Goal: Transaction & Acquisition: Purchase product/service

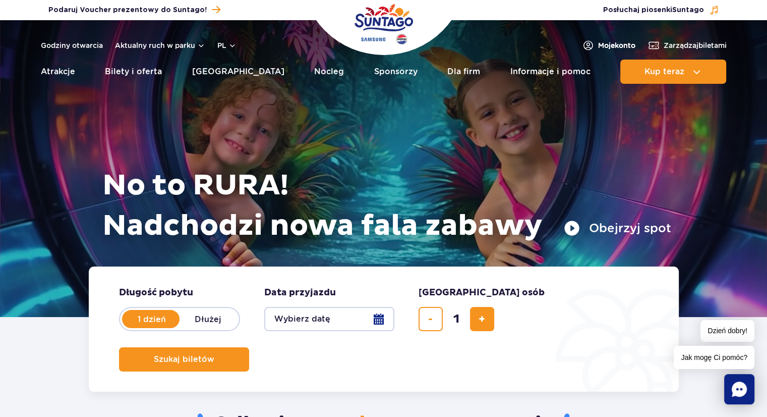
click at [615, 46] on span "Moje konto" at bounding box center [616, 45] width 37 height 10
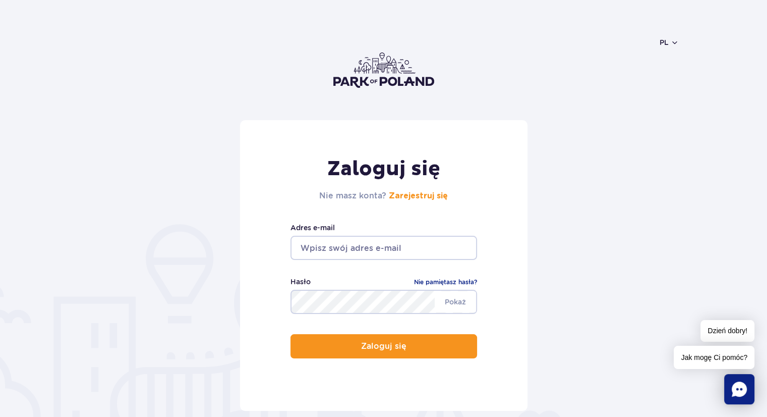
type input "lukasz.lewandowski.94@gmail.com"
click at [430, 336] on div at bounding box center [341, 377] width 207 height 127
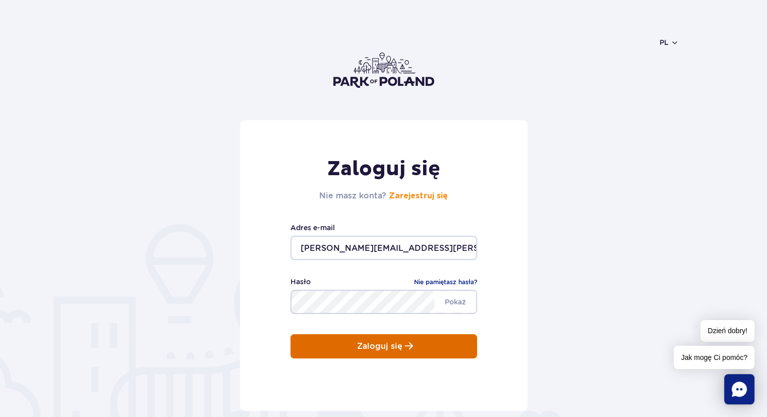
click at [431, 348] on button "Zaloguj się" at bounding box center [384, 346] width 187 height 24
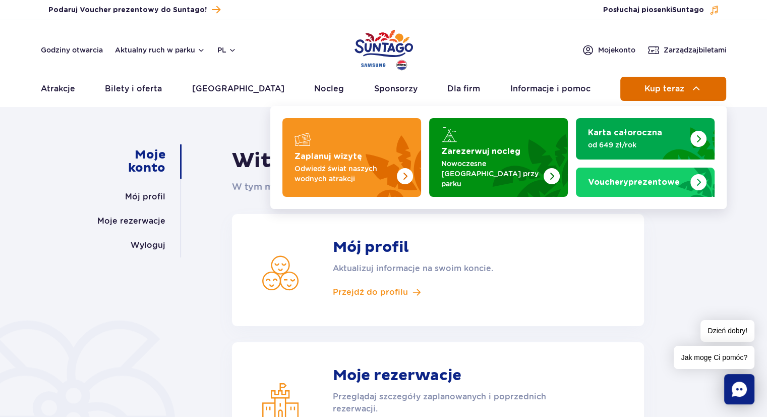
drag, startPoint x: 668, startPoint y: 87, endPoint x: 662, endPoint y: 85, distance: 6.2
click at [668, 87] on span "Kup teraz" at bounding box center [665, 88] width 40 height 9
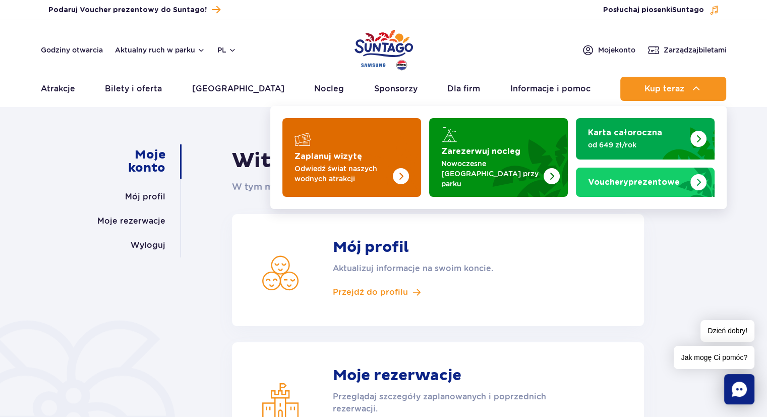
click at [371, 163] on p "Odwiedź świat naszych wodnych atrakcji" at bounding box center [344, 173] width 98 height 20
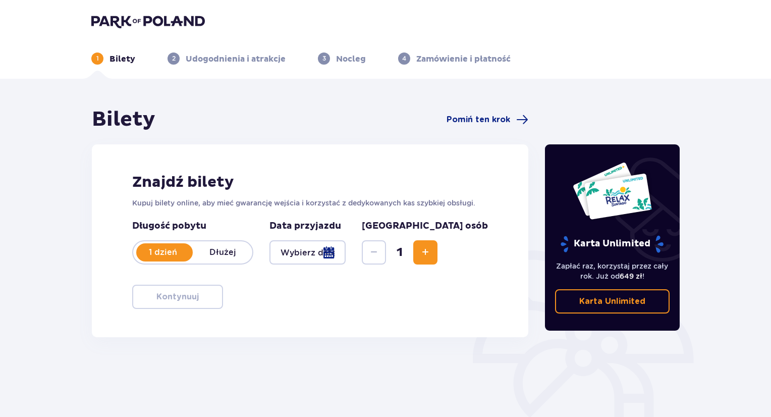
click at [222, 254] on p "Dłużej" at bounding box center [223, 252] width 60 height 11
click at [345, 254] on div at bounding box center [307, 252] width 76 height 24
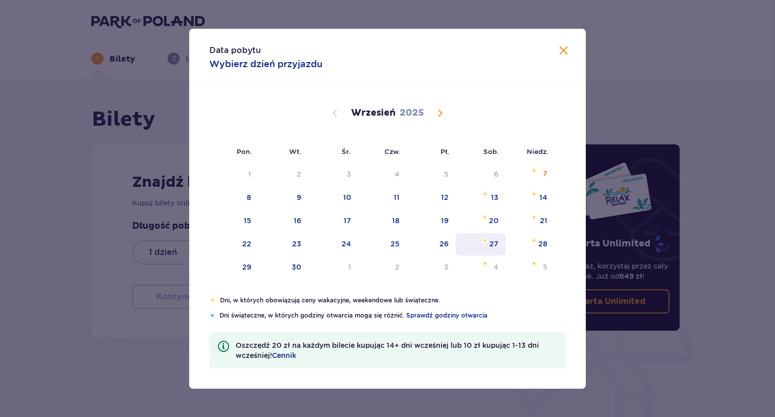
click at [497, 247] on div "27" at bounding box center [493, 244] width 9 height 10
click at [542, 241] on div "28" at bounding box center [542, 244] width 9 height 10
type input "27.09.25 - 28.09.25"
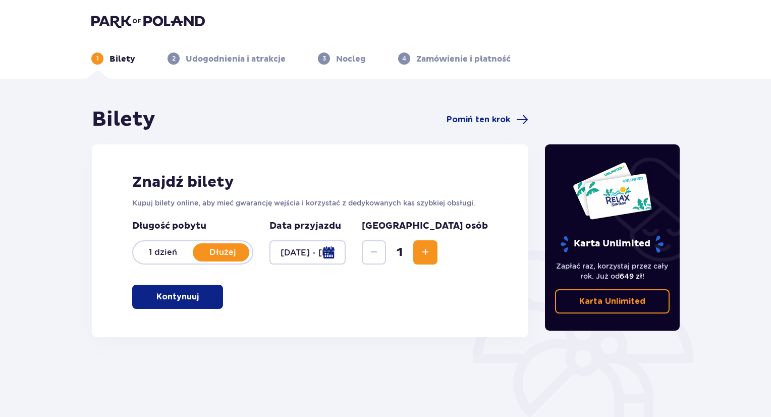
click at [437, 256] on button "Increase" at bounding box center [425, 252] width 24 height 24
click at [200, 297] on span "button" at bounding box center [201, 297] width 12 height 12
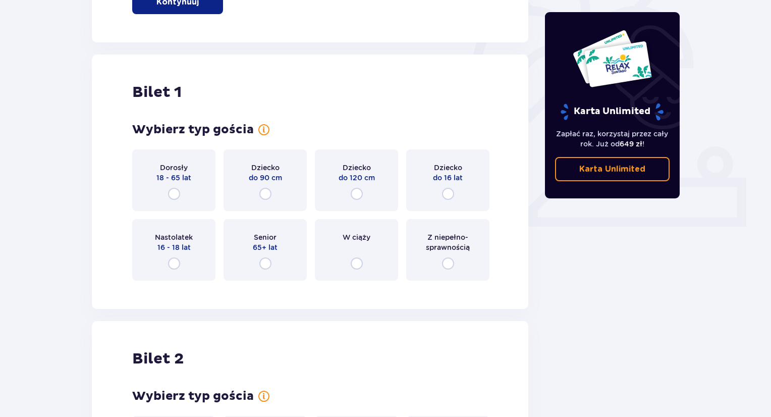
scroll to position [337, 0]
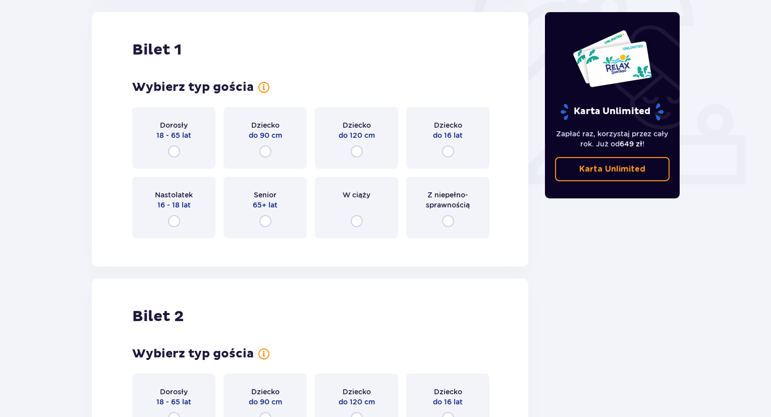
click at [190, 141] on div "Dorosły 18 - 65 lat" at bounding box center [173, 138] width 83 height 62
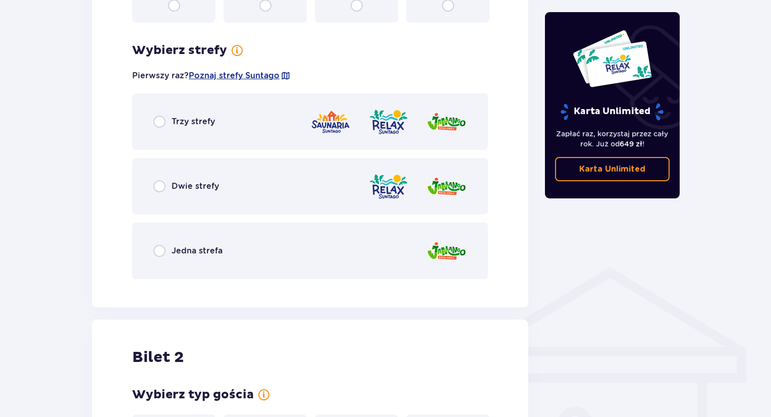
scroll to position [583, 0]
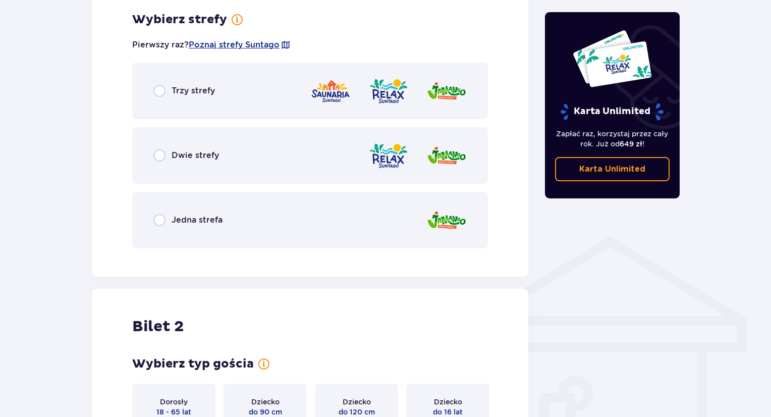
click at [238, 152] on div "Dwie strefy" at bounding box center [310, 155] width 356 height 56
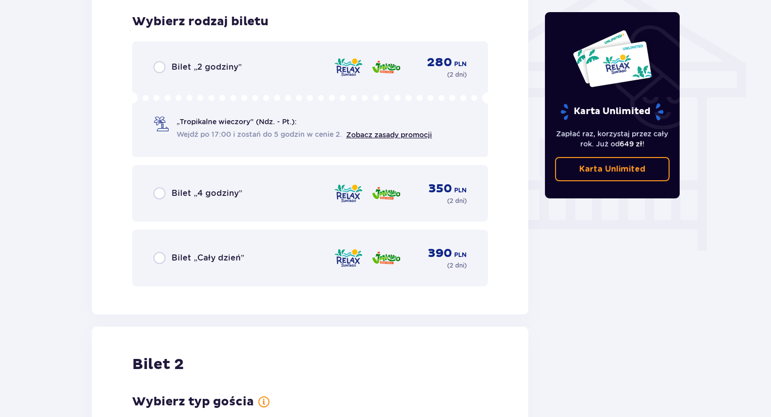
scroll to position [839, 0]
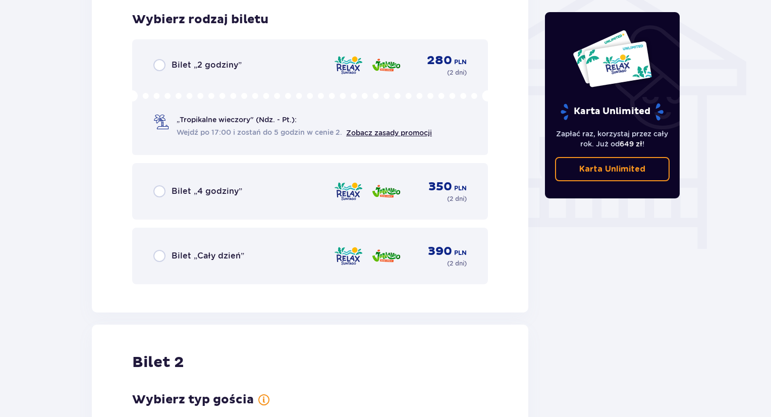
click at [228, 254] on p "Bilet „Cały dzień”" at bounding box center [207, 255] width 73 height 11
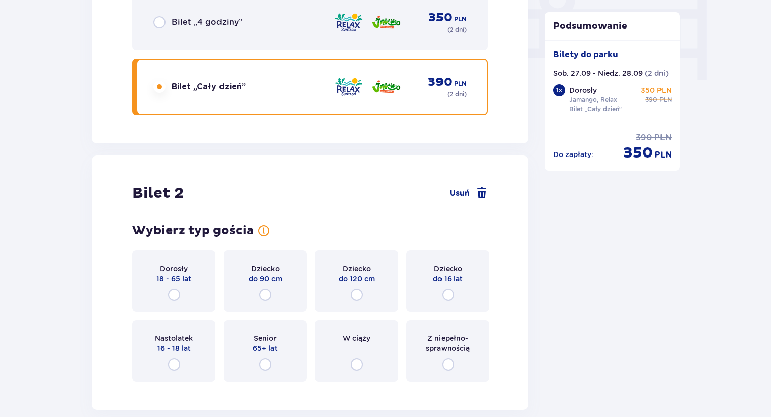
scroll to position [1009, 0]
click at [193, 273] on div "Dorosły 18 - 65 lat" at bounding box center [173, 281] width 83 height 62
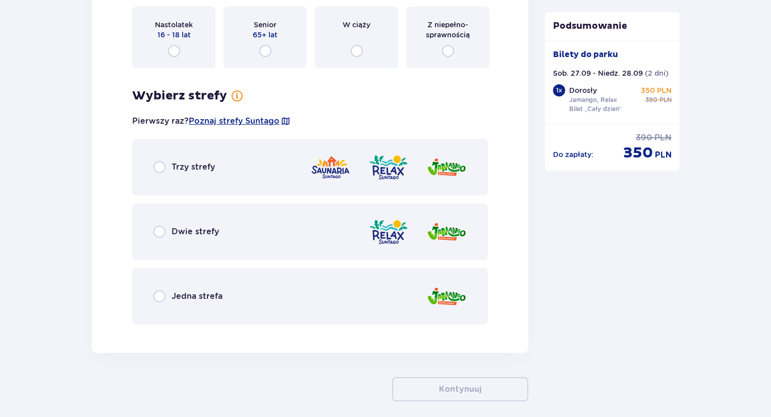
scroll to position [1366, 0]
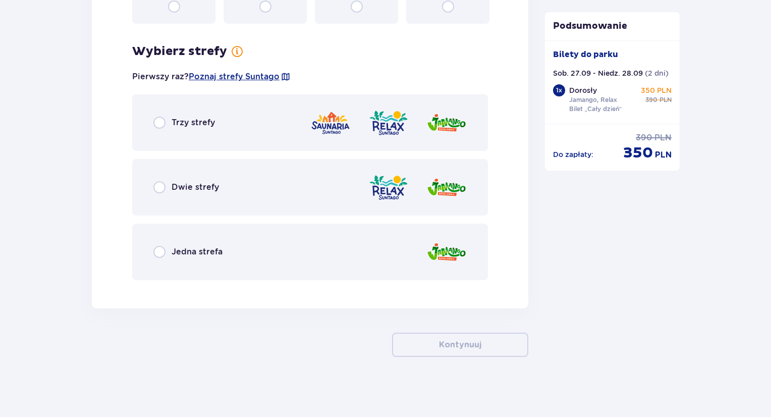
click at [226, 191] on div "Dwie strefy" at bounding box center [310, 187] width 356 height 56
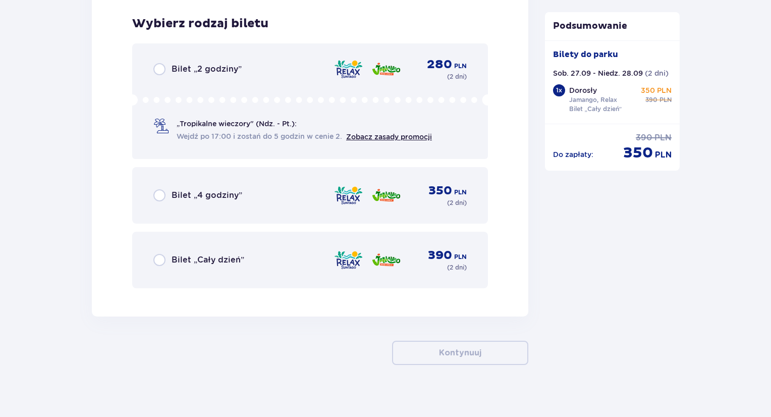
scroll to position [1653, 0]
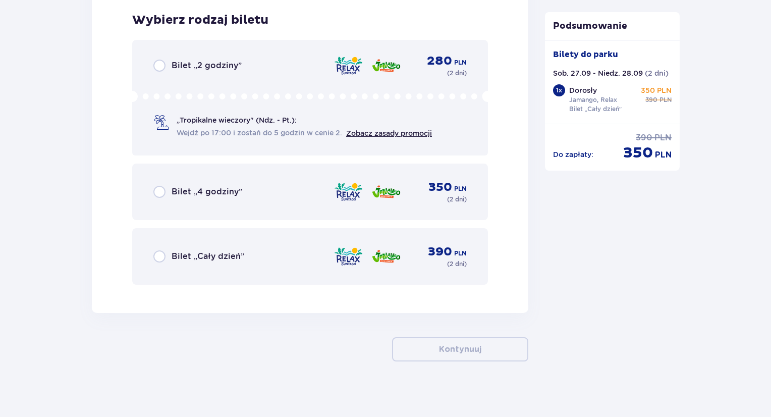
click at [222, 245] on div "Bilet „Cały dzień” 390 PLN ( 2 dni )" at bounding box center [309, 256] width 313 height 24
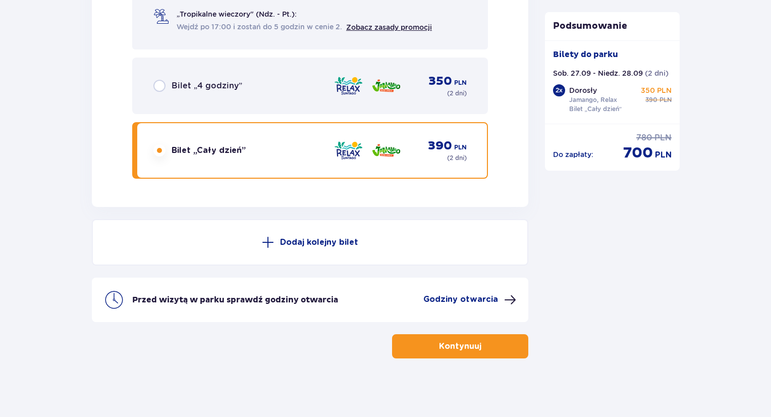
scroll to position [1760, 0]
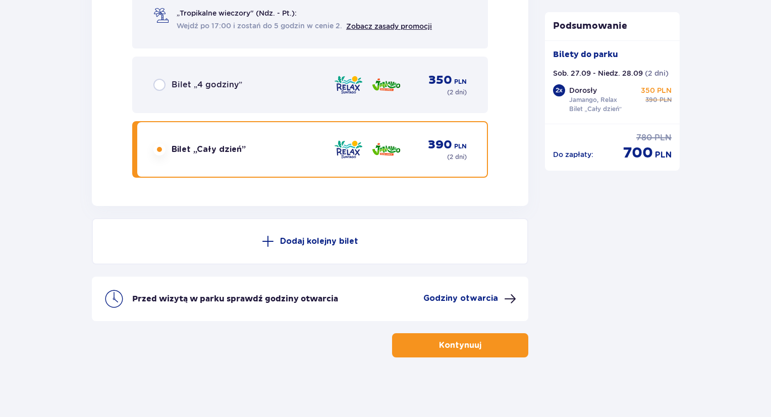
click at [424, 343] on button "Kontynuuj" at bounding box center [460, 345] width 136 height 24
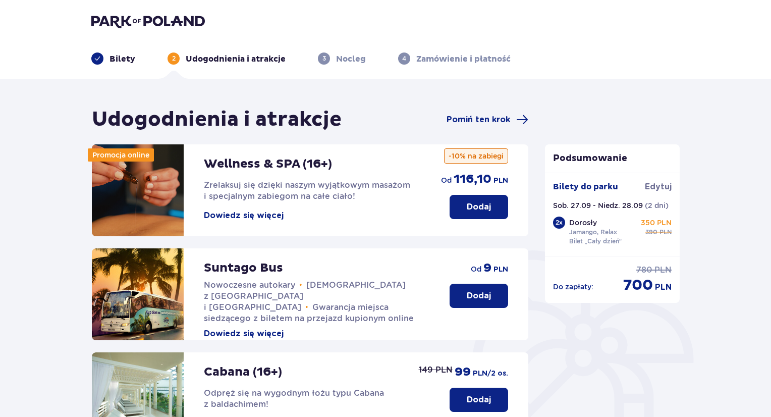
click at [462, 207] on button "Dodaj" at bounding box center [478, 207] width 59 height 24
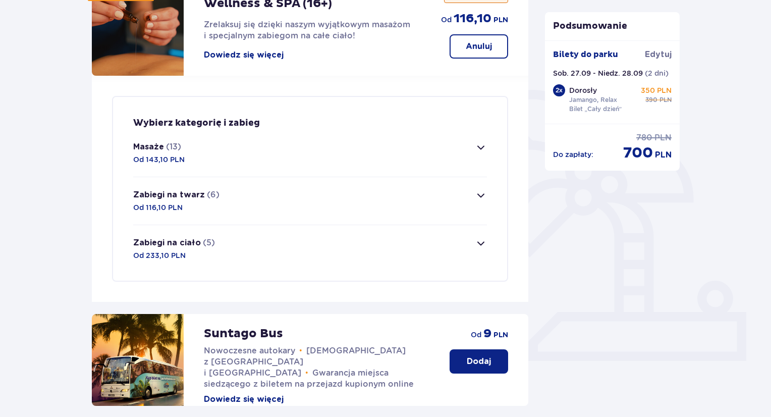
scroll to position [143, 0]
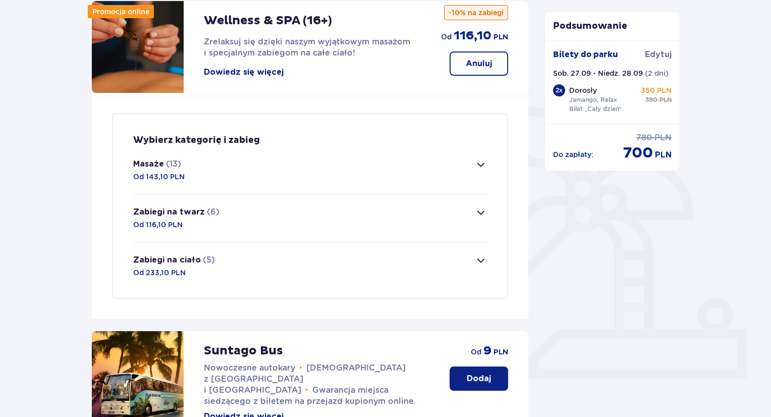
click at [476, 164] on span "button" at bounding box center [481, 164] width 12 height 12
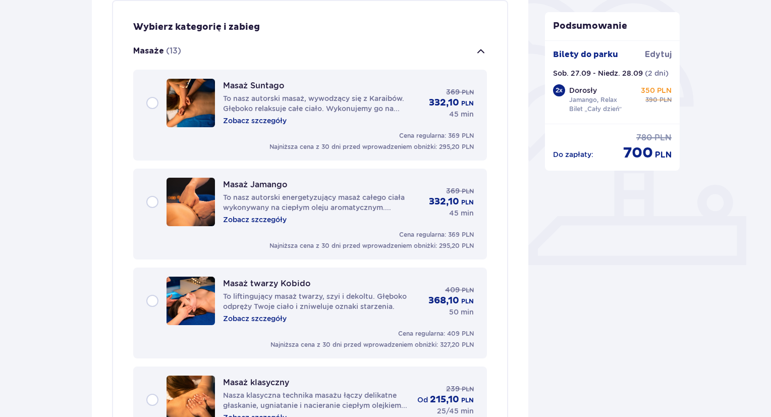
scroll to position [239, 0]
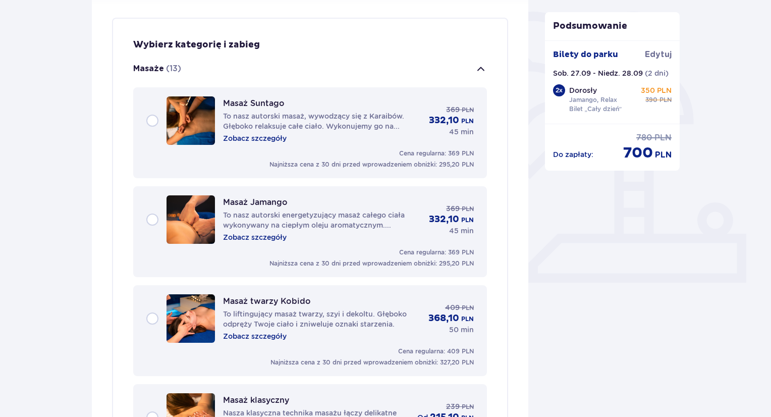
click at [145, 120] on div "Masaż Suntago To nasz autorski masaż, wywodzący się z Karaibów. Głęboko relaksu…" at bounding box center [310, 132] width 354 height 91
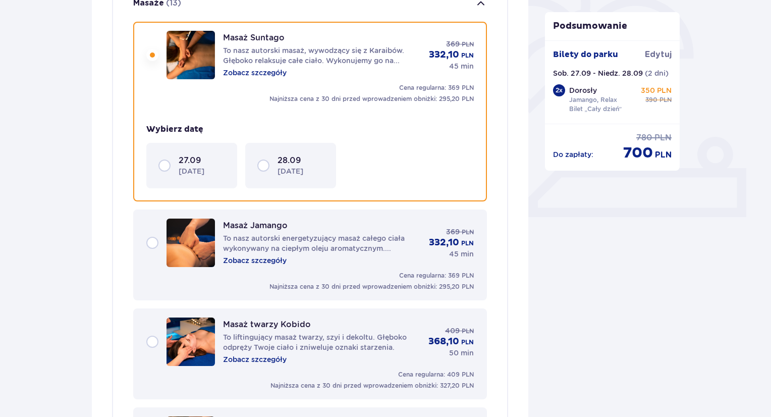
scroll to position [313, 0]
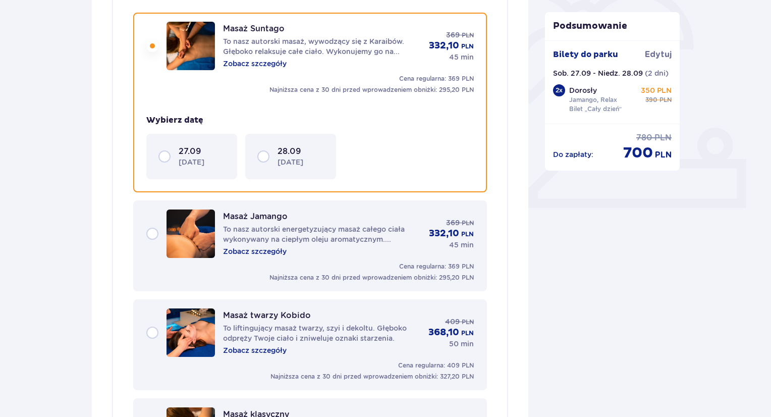
click at [194, 160] on p "sobota" at bounding box center [192, 162] width 26 height 10
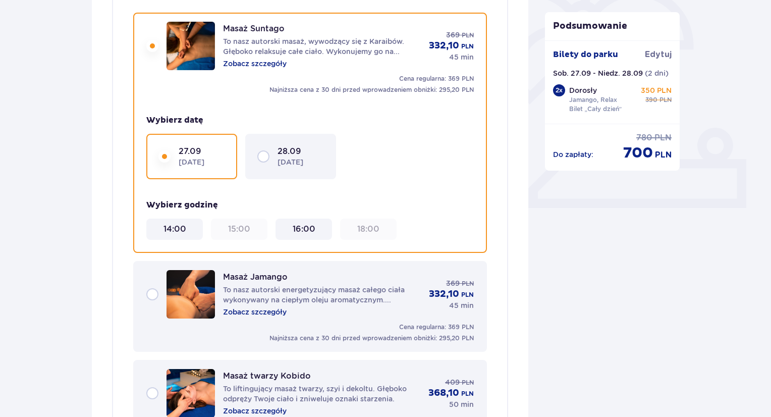
click at [301, 231] on 16\ "16:00" at bounding box center [304, 228] width 23 height 11
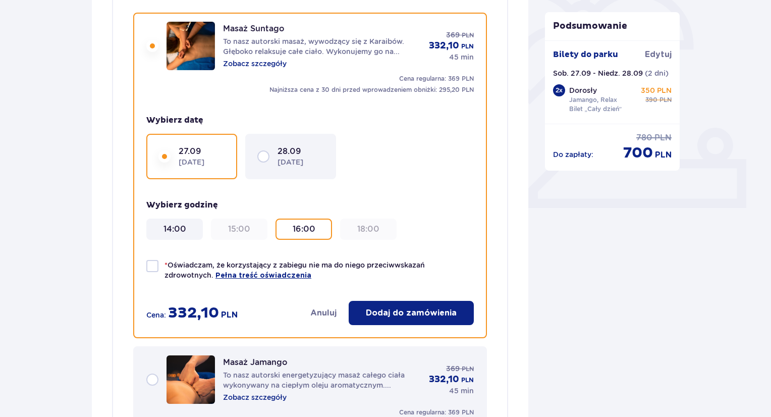
drag, startPoint x: 301, startPoint y: 231, endPoint x: 301, endPoint y: 226, distance: 5.6
click at [301, 226] on 16\ "16:00" at bounding box center [304, 228] width 23 height 11
click at [190, 224] on div "14:00" at bounding box center [174, 228] width 48 height 11
click at [296, 228] on 16\ "16:00" at bounding box center [304, 228] width 23 height 11
click at [147, 267] on div at bounding box center [152, 266] width 12 height 12
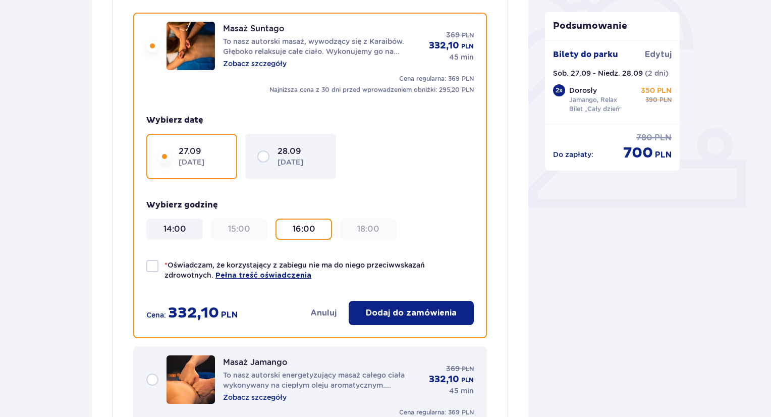
checkbox input "true"
click at [402, 311] on p "Dodaj do zamówienia" at bounding box center [411, 312] width 91 height 11
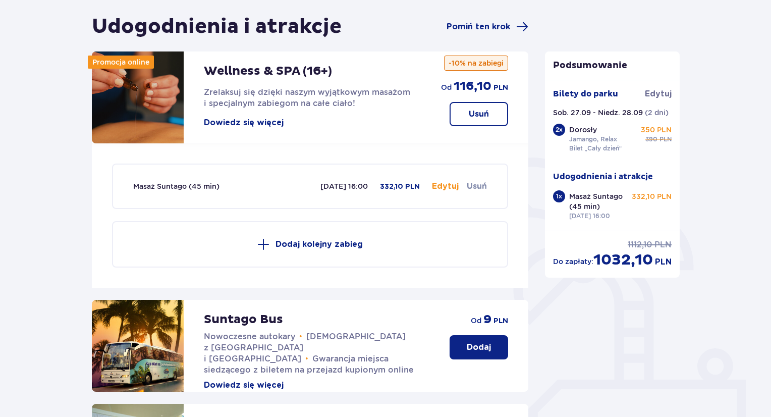
scroll to position [93, 0]
click at [300, 249] on button "Dodaj kolejny zabieg" at bounding box center [310, 244] width 396 height 46
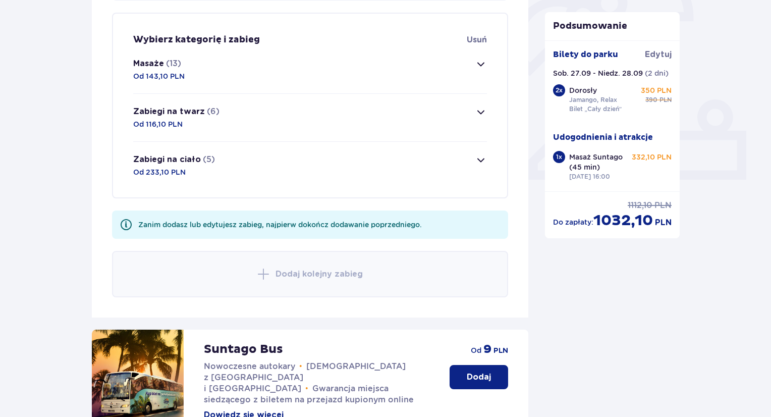
click at [217, 73] on button "Masaże (13) Od 143,10 PLN" at bounding box center [310, 69] width 354 height 47
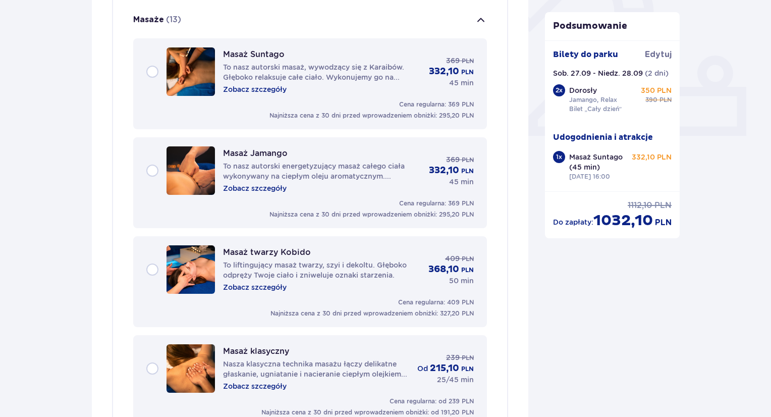
scroll to position [387, 0]
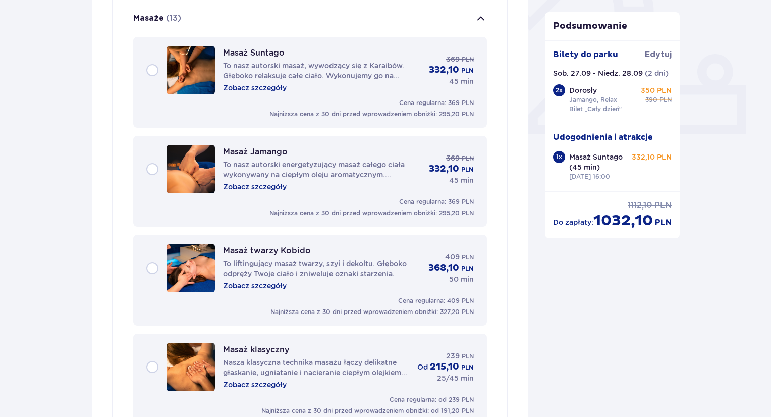
click at [153, 70] on div "Masaż Suntago To nasz autorski masaż, wywodzący się z Karaibów. Głęboko relaksu…" at bounding box center [309, 70] width 327 height 48
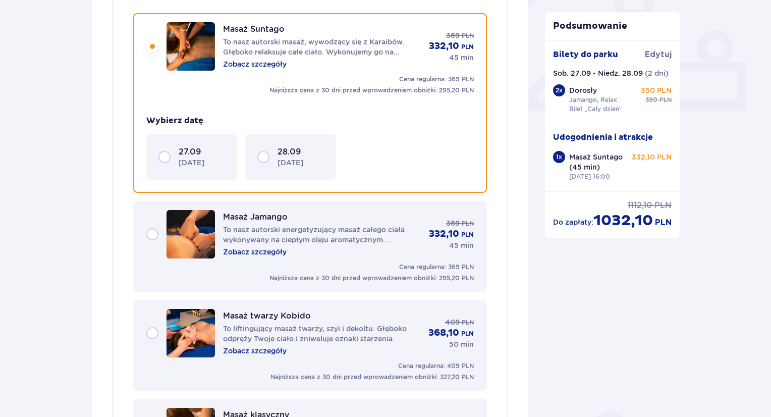
scroll to position [411, 0]
click at [189, 160] on p "sobota" at bounding box center [192, 162] width 26 height 10
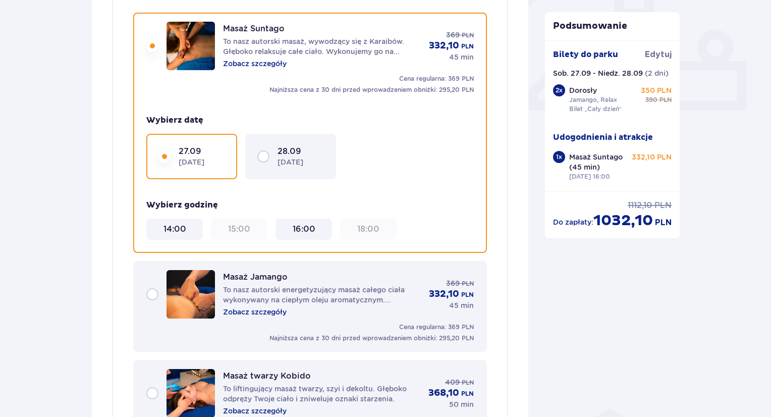
click at [307, 233] on 16\ "16:00" at bounding box center [304, 228] width 23 height 11
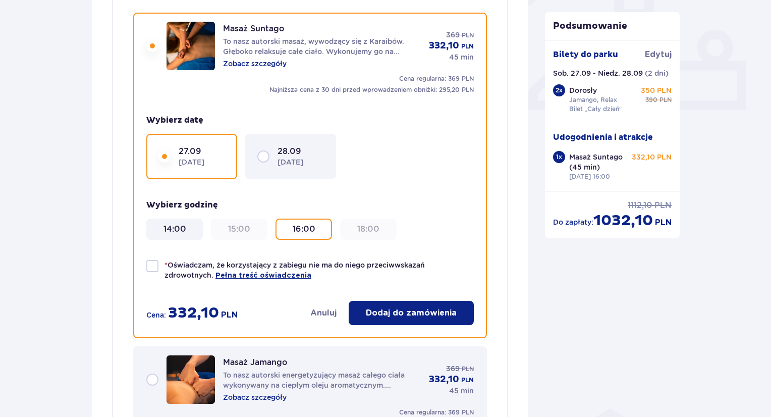
click at [153, 265] on div at bounding box center [152, 266] width 12 height 12
checkbox input "true"
click at [420, 313] on p "Dodaj do zamówienia" at bounding box center [411, 312] width 91 height 11
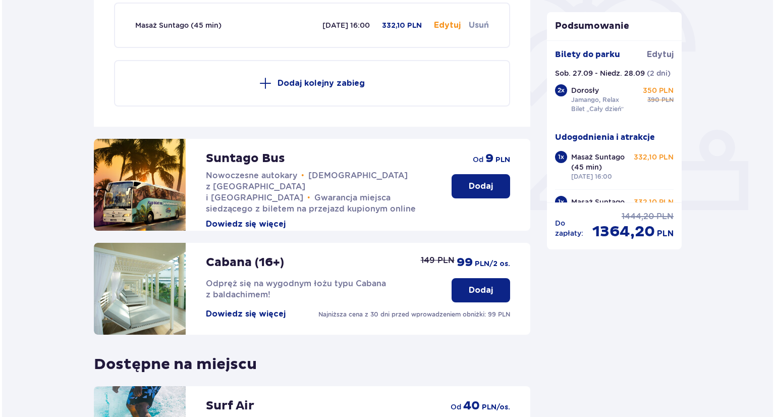
scroll to position [395, 0]
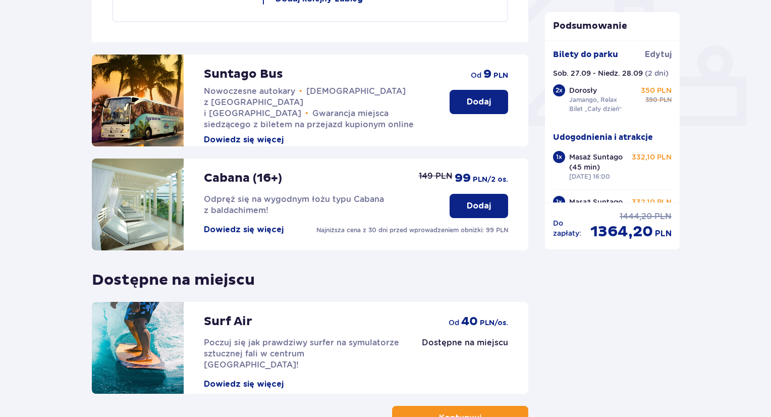
click at [245, 230] on button "Dowiedz się więcej" at bounding box center [244, 229] width 80 height 11
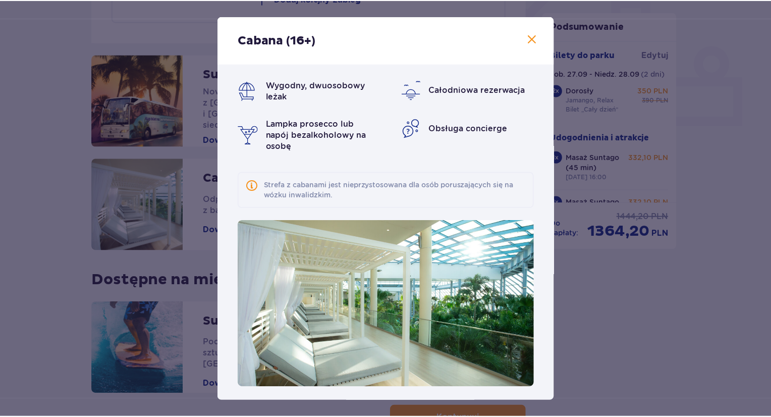
scroll to position [4, 0]
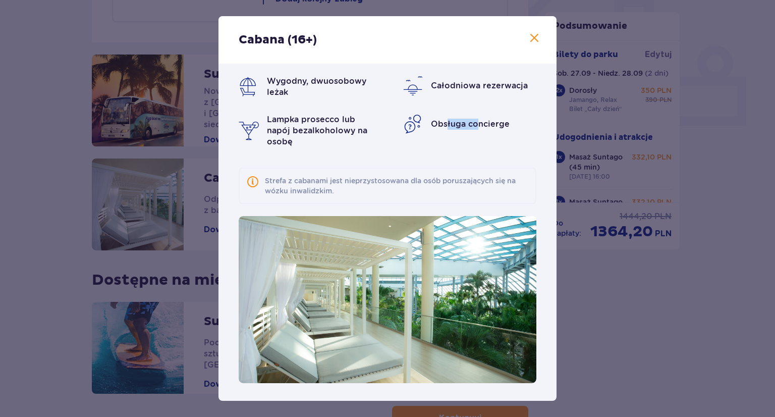
drag, startPoint x: 444, startPoint y: 119, endPoint x: 474, endPoint y: 124, distance: 30.1
click at [474, 124] on span "Obsługa concierge" at bounding box center [470, 124] width 79 height 10
click at [528, 40] on span at bounding box center [534, 38] width 12 height 12
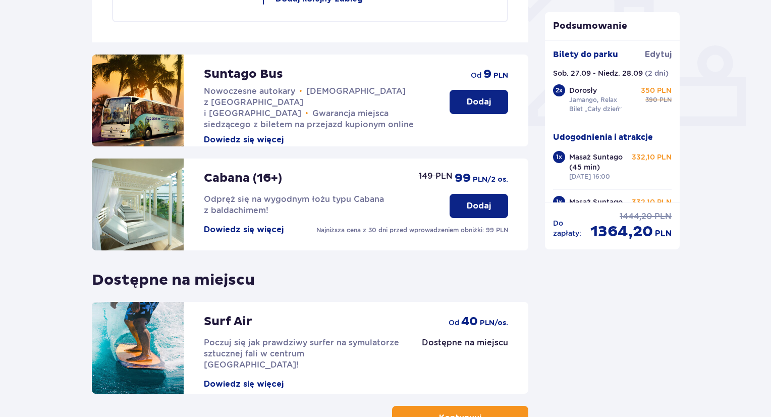
click at [478, 202] on p "Dodaj" at bounding box center [479, 205] width 24 height 11
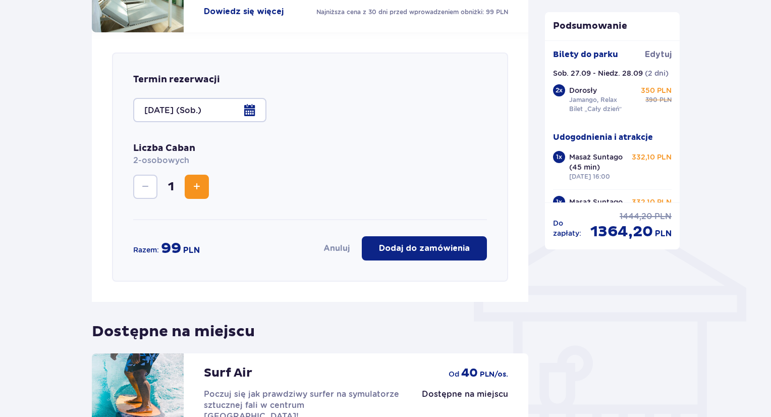
scroll to position [551, 0]
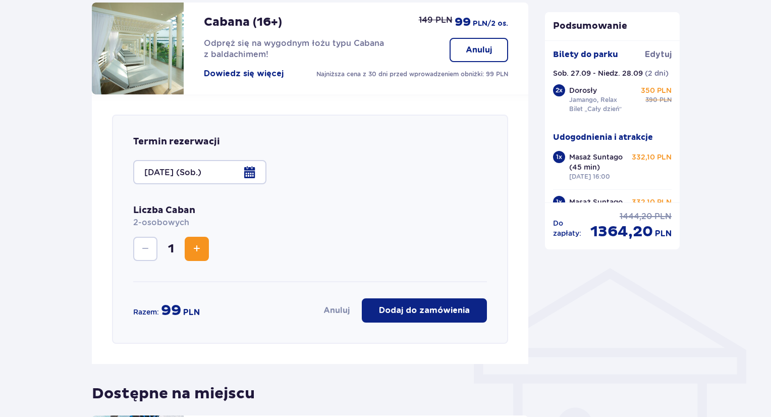
click at [251, 171] on div at bounding box center [199, 172] width 133 height 24
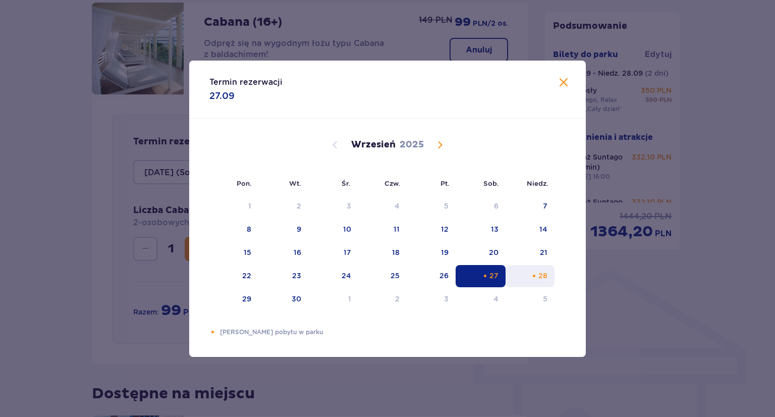
click at [532, 277] on div "niedziela, 28 września 2025" at bounding box center [534, 275] width 7 height 7
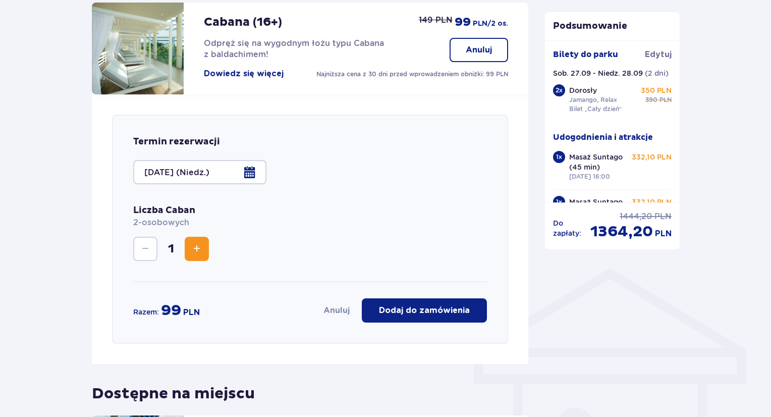
click at [495, 276] on div "Termin rezerwacji 28.09.2025 (Niedz.) Liczba Caban 2-osobowych 1 Razem: 99 PLN …" at bounding box center [310, 228] width 396 height 229
click at [251, 170] on div at bounding box center [199, 172] width 133 height 24
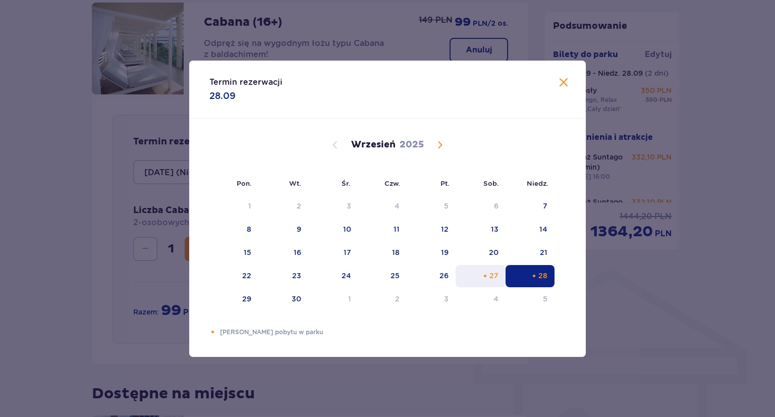
click at [489, 275] on div "27" at bounding box center [480, 276] width 50 height 22
type input "27.09.2025 (Sob.)"
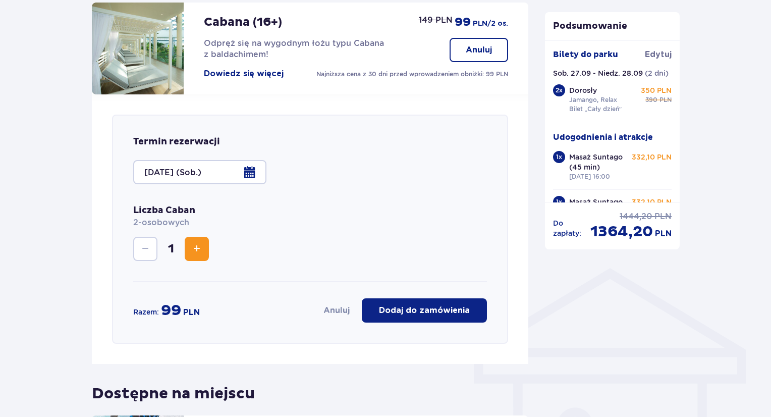
click at [401, 310] on p "Dodaj do zamówienia" at bounding box center [424, 310] width 91 height 11
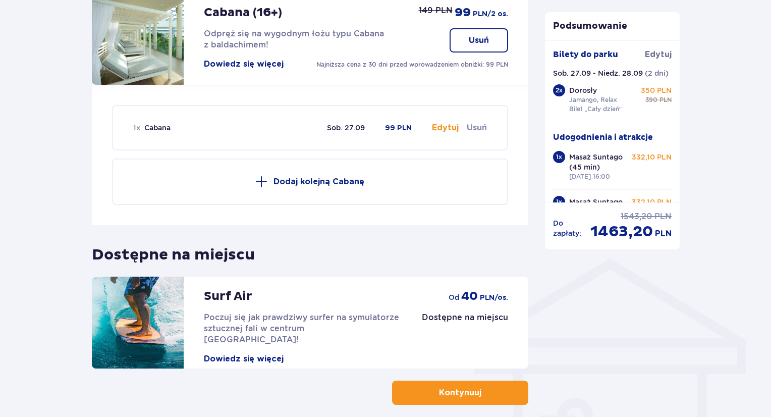
scroll to position [506, 0]
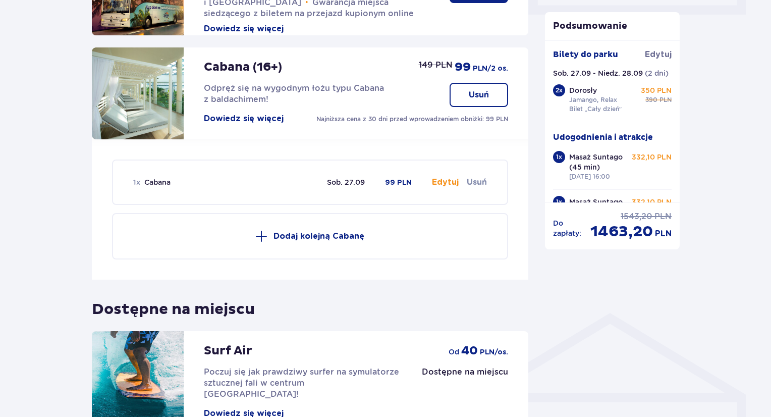
click at [322, 240] on p "Dodaj kolejną Cabanę" at bounding box center [318, 235] width 91 height 11
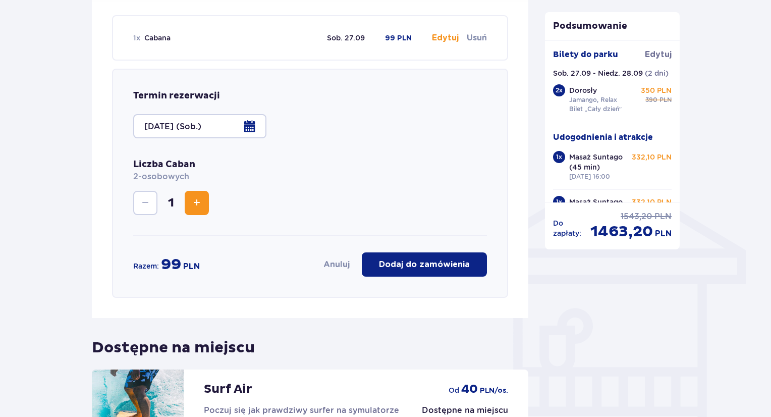
scroll to position [554, 0]
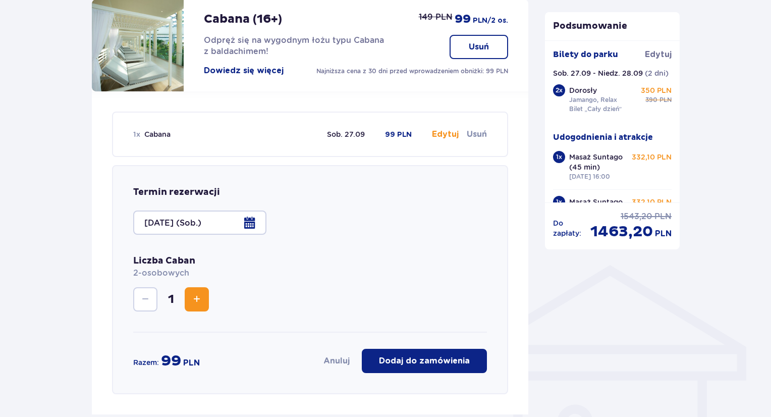
click at [253, 219] on div at bounding box center [199, 222] width 133 height 24
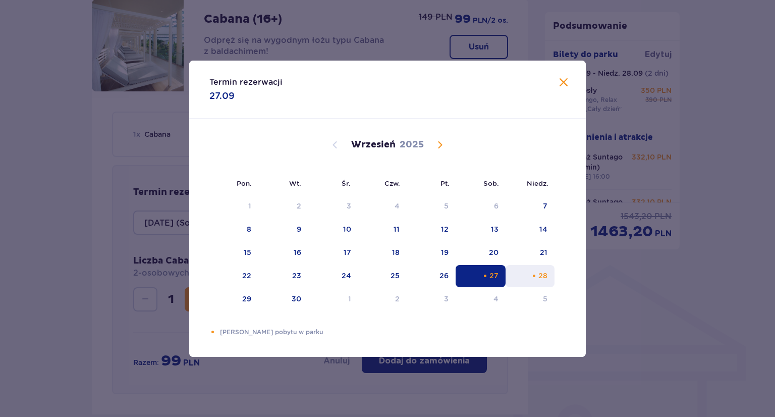
click at [531, 274] on div "niedziela, 28 września 2025" at bounding box center [534, 275] width 7 height 7
type input "28.09.2025 (Niedz.)"
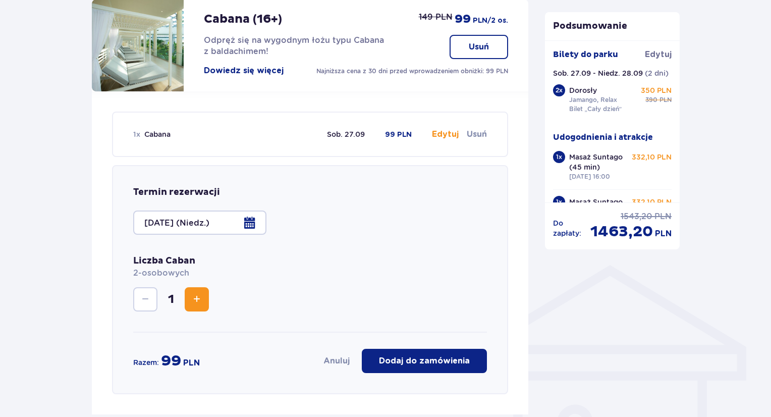
click at [457, 360] on p "Dodaj do zamówienia" at bounding box center [424, 360] width 91 height 11
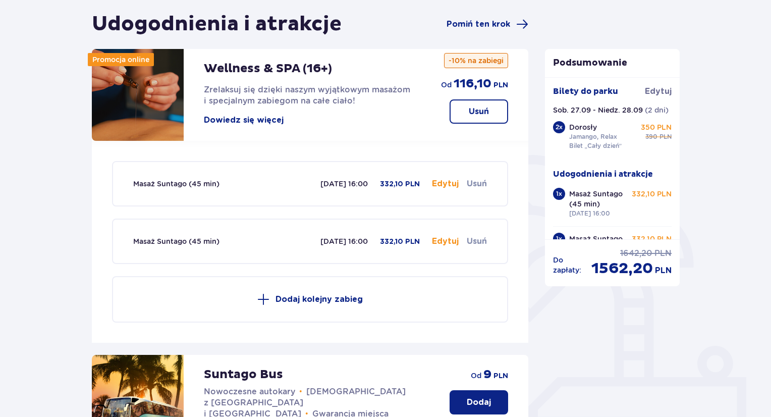
scroll to position [101, 0]
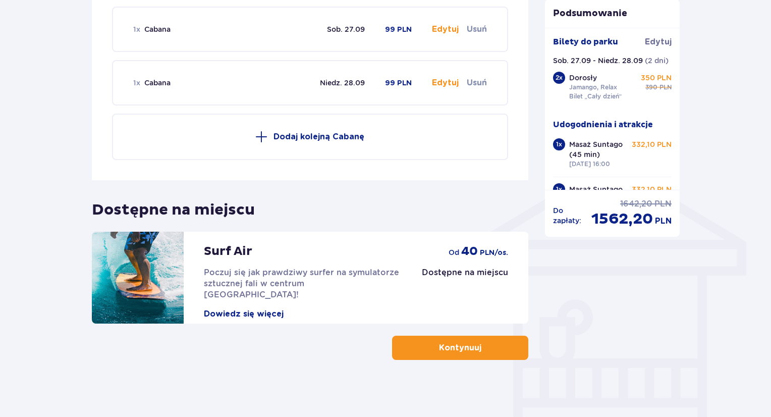
scroll to position [660, 0]
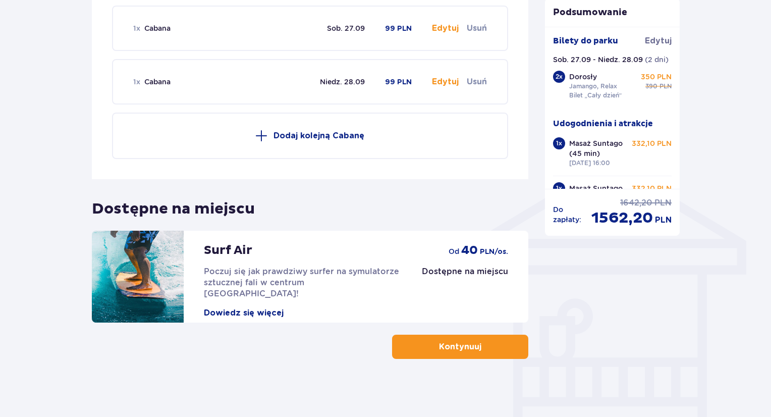
click at [478, 341] on span "button" at bounding box center [483, 346] width 12 height 12
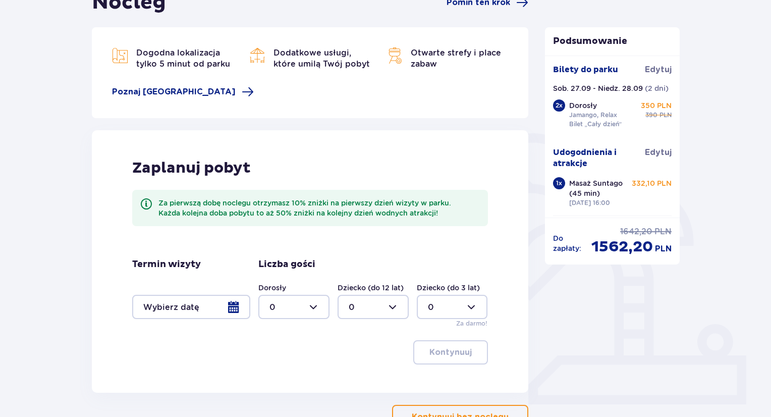
scroll to position [190, 0]
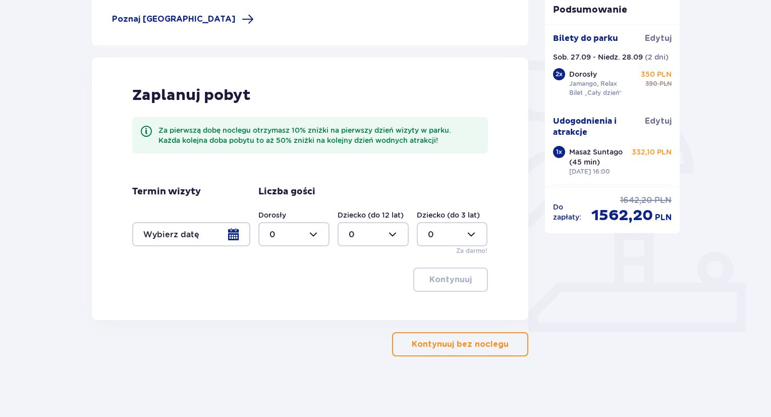
click at [232, 238] on div at bounding box center [191, 234] width 118 height 24
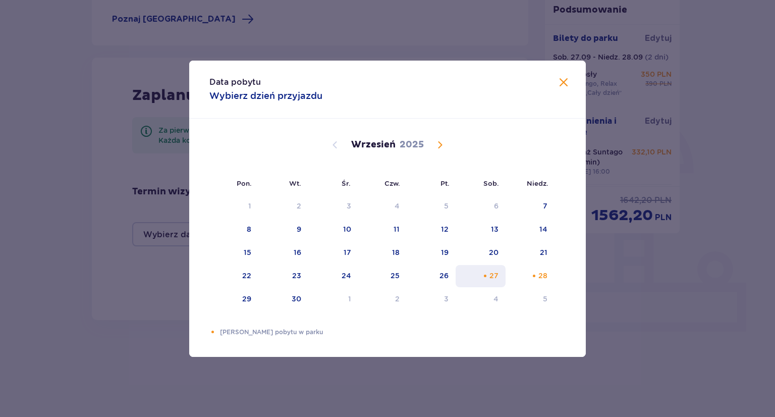
click at [483, 275] on div "Choose sobota, 27 września 2025 as your check-in date. It’s available." at bounding box center [485, 275] width 7 height 7
click at [540, 277] on div "28" at bounding box center [542, 275] width 9 height 10
type input "27.09.25 - 28.09.25"
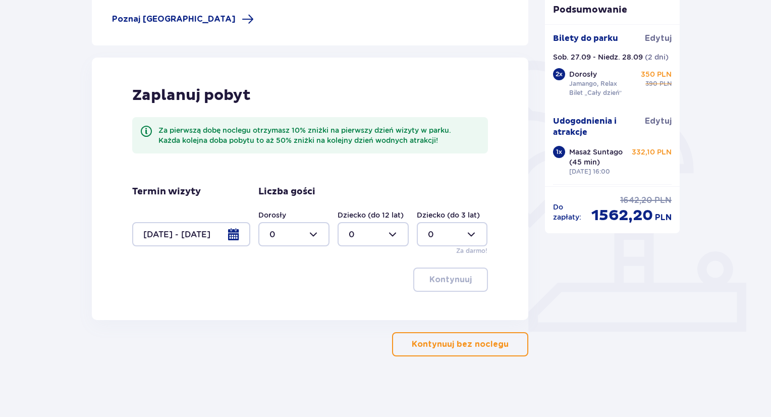
click at [319, 237] on div at bounding box center [293, 234] width 71 height 24
click at [282, 304] on div "2" at bounding box center [293, 307] width 49 height 11
type input "2"
click at [450, 279] on p "Kontynuuj" at bounding box center [450, 279] width 42 height 11
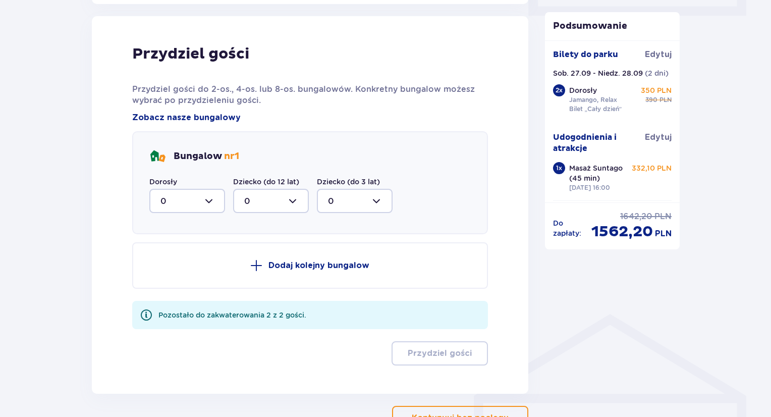
scroll to position [509, 0]
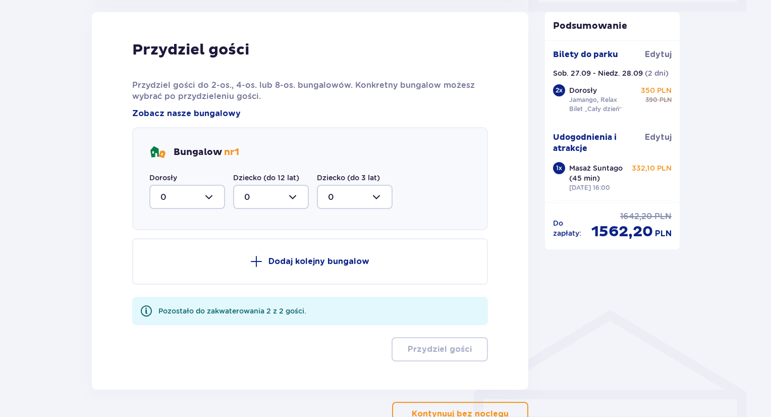
click at [204, 196] on div at bounding box center [187, 197] width 76 height 24
click at [171, 247] on div "1" at bounding box center [186, 248] width 53 height 11
click at [215, 197] on div at bounding box center [187, 197] width 76 height 24
click at [172, 271] on div "2" at bounding box center [186, 269] width 53 height 11
type input "2"
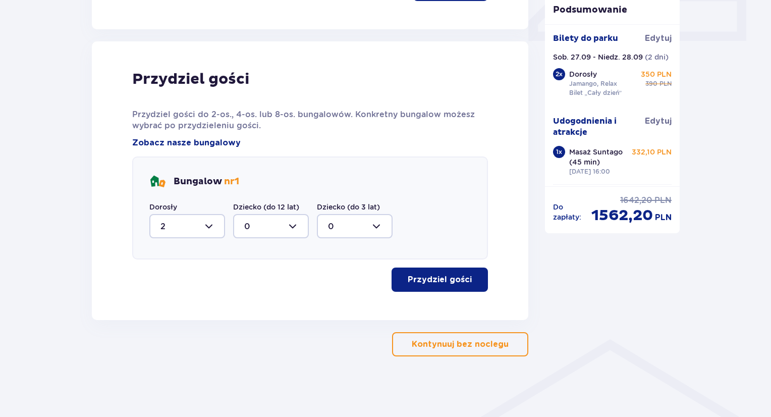
scroll to position [480, 0]
click at [442, 277] on p "Przydziel gości" at bounding box center [440, 279] width 64 height 11
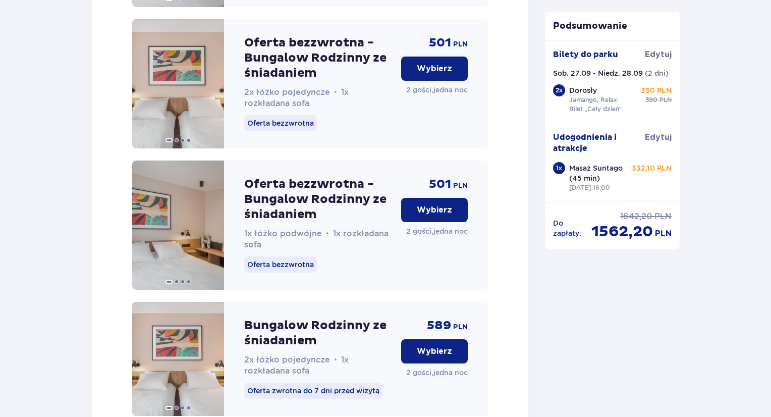
scroll to position [1405, 0]
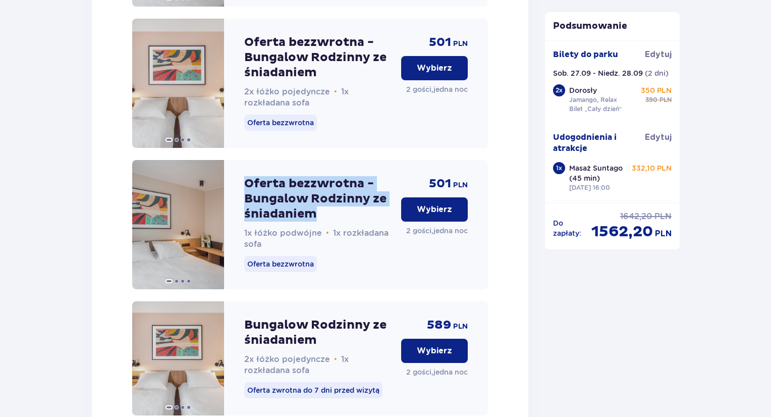
drag, startPoint x: 343, startPoint y: 231, endPoint x: 248, endPoint y: 189, distance: 103.9
click at [248, 189] on p "Oferta bezzwrotna - Bungalow Rodzinny ze śniadaniem" at bounding box center [318, 198] width 149 height 45
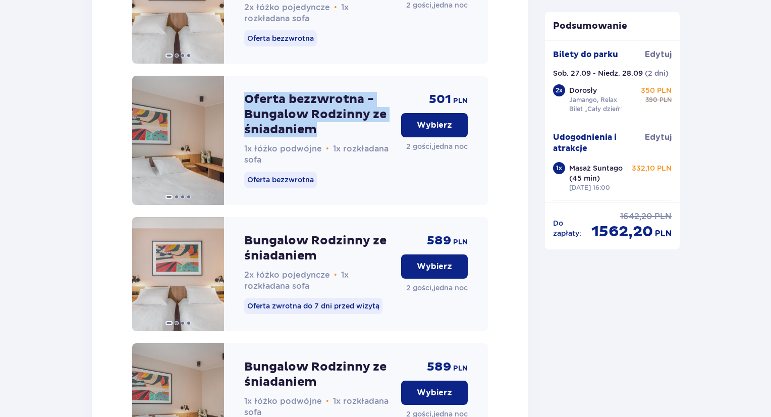
scroll to position [1486, 0]
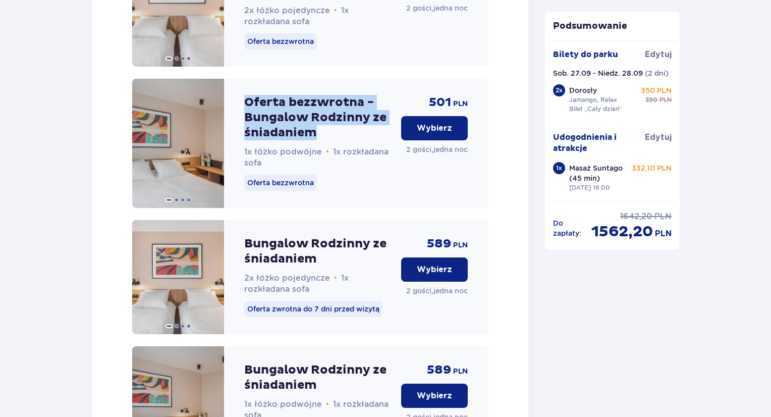
click at [426, 134] on p "Wybierz" at bounding box center [434, 128] width 35 height 11
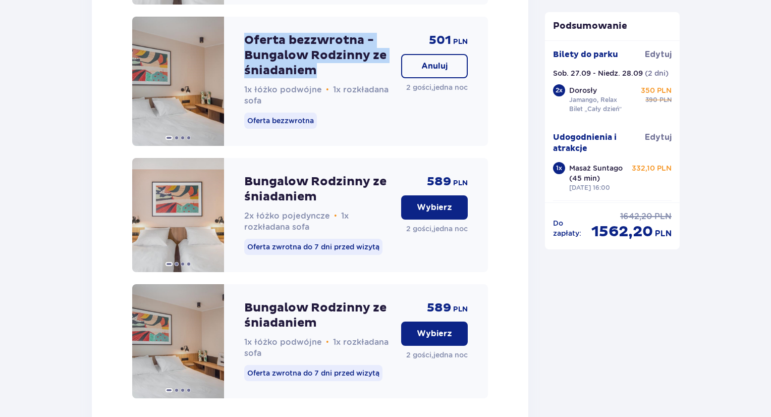
scroll to position [1536, 0]
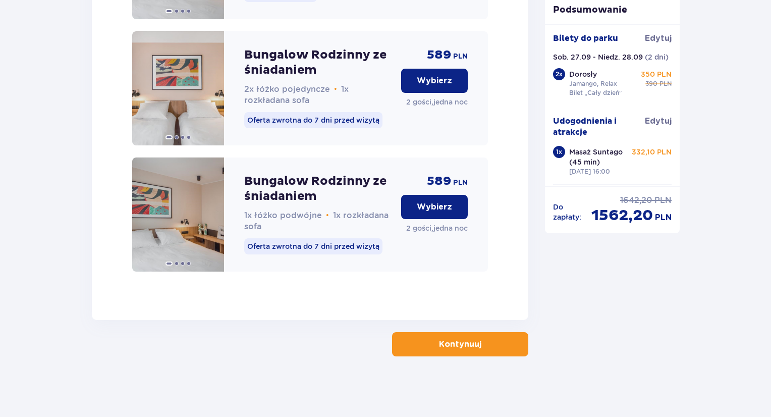
click at [451, 351] on button "Kontynuuj" at bounding box center [460, 344] width 136 height 24
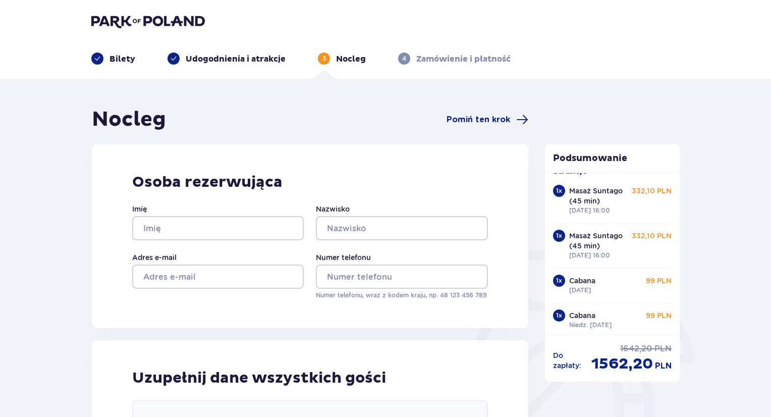
scroll to position [132, 0]
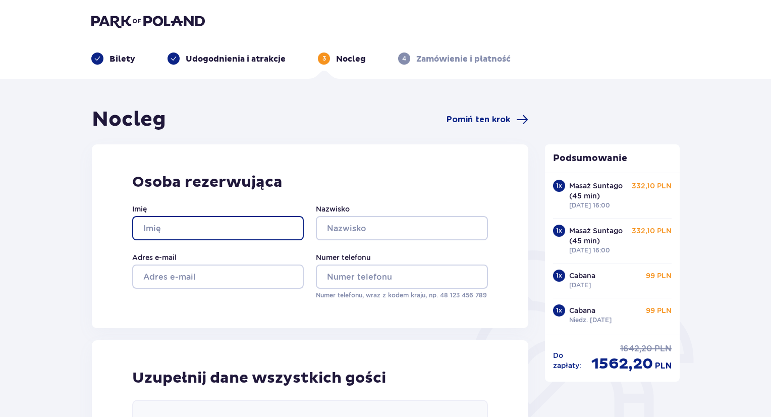
click at [180, 232] on input "Imię" at bounding box center [217, 228] width 171 height 24
type input "Łukasz"
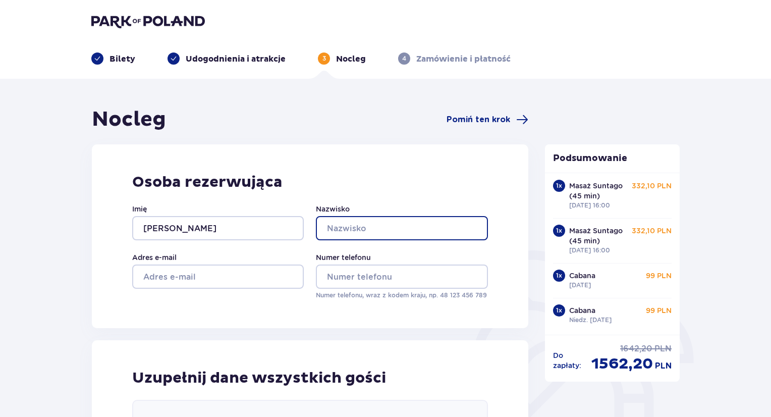
type input "Lewandowski"
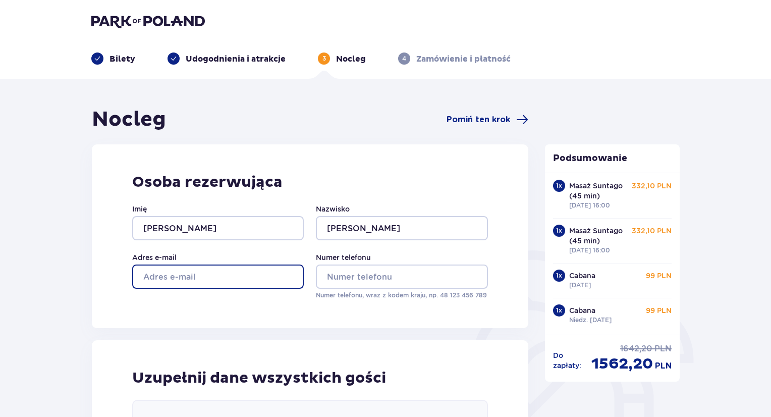
type input "lukasz.lewandowski.94@gmail.com"
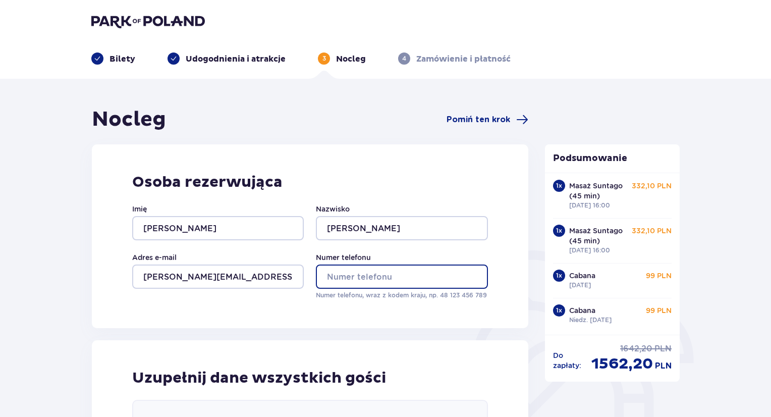
type input "662661979"
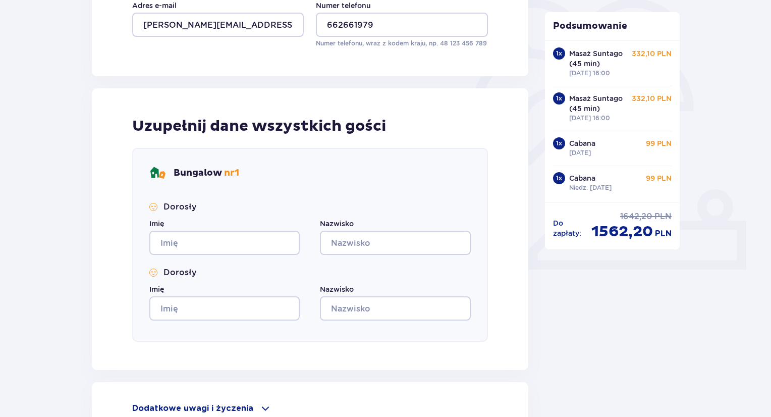
scroll to position [252, 0]
click at [213, 242] on input "Imię" at bounding box center [224, 242] width 150 height 24
type input "Łukasz"
type input "Lewandowski"
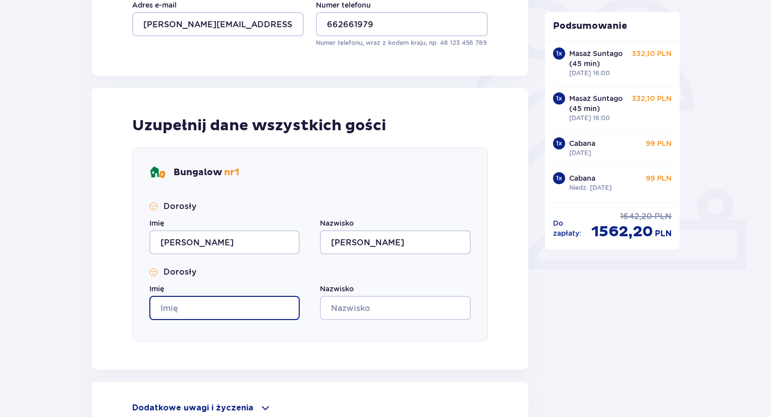
type input "Łukasz"
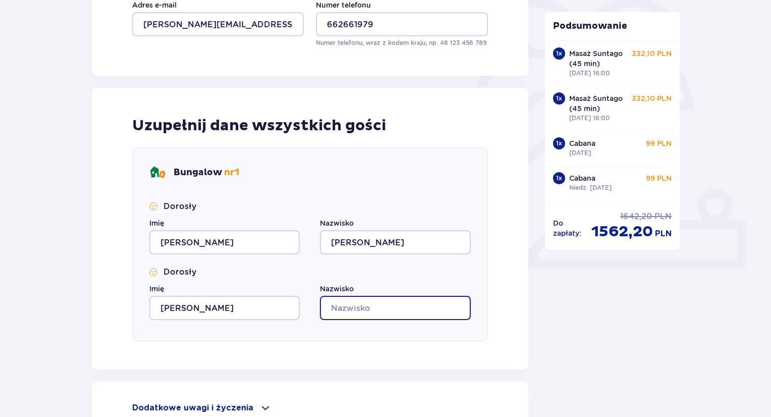
type input "Lewandowski"
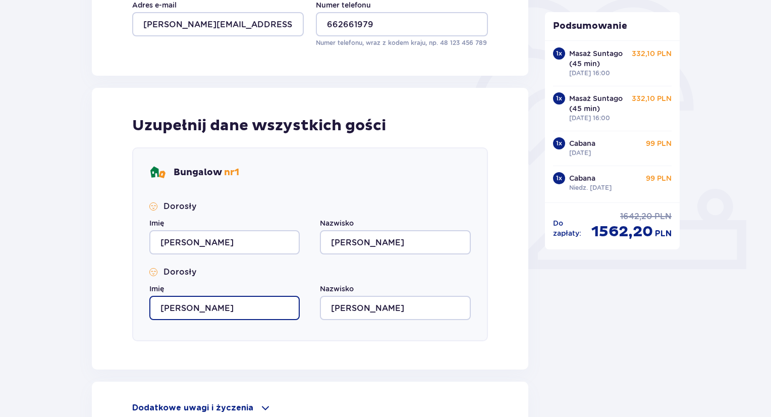
click at [224, 311] on input "Łukasz" at bounding box center [224, 308] width 150 height 24
drag, startPoint x: 224, startPoint y: 311, endPoint x: 109, endPoint y: 320, distance: 115.9
click at [109, 320] on div "Uzupełnij dane wszystkich gości Bungalow nr 1 Dorosły Imię Łukasz Nazwisko Lewa…" at bounding box center [310, 228] width 436 height 281
type input "Katarzyna"
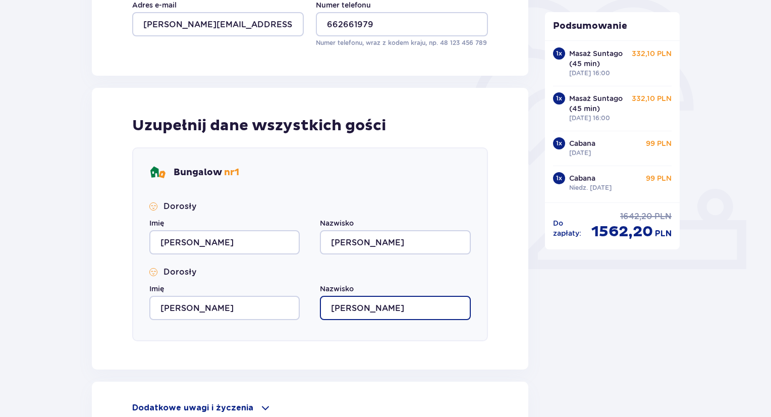
click at [412, 309] on input "Lewandowski" at bounding box center [395, 308] width 150 height 24
type input "Lewandowska"
click at [465, 337] on div "Bungalow nr 1 Dorosły Imię Łukasz Nazwisko Lewandowski Dorosły Imię Katarzyna N…" at bounding box center [310, 244] width 356 height 194
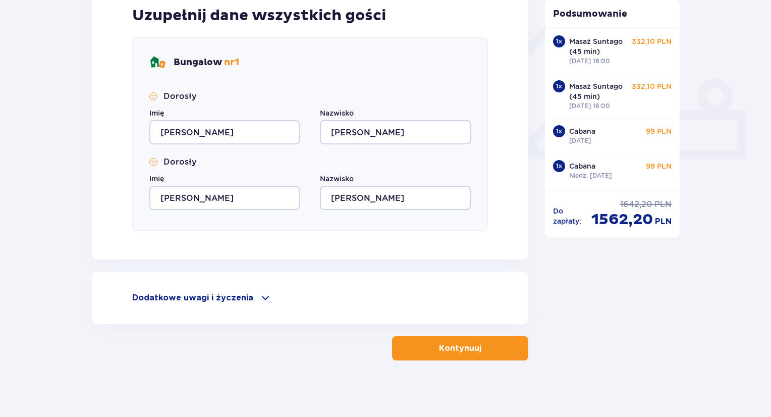
scroll to position [366, 0]
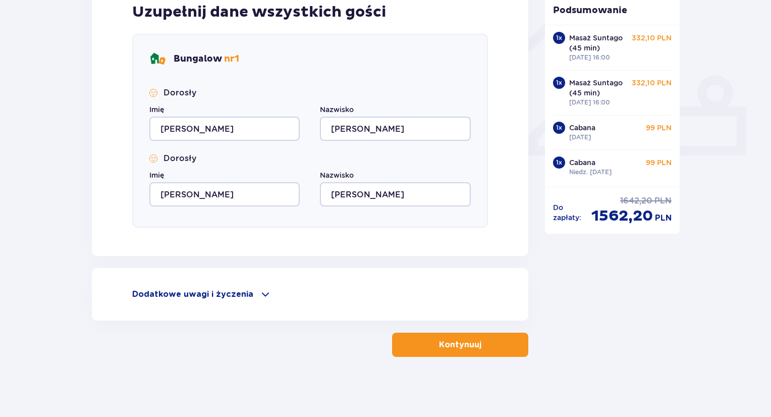
click at [443, 341] on p "Kontynuuj" at bounding box center [460, 344] width 42 height 11
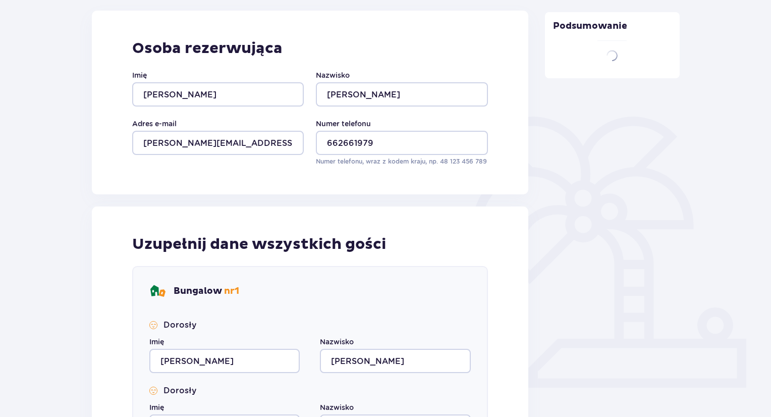
scroll to position [0, 0]
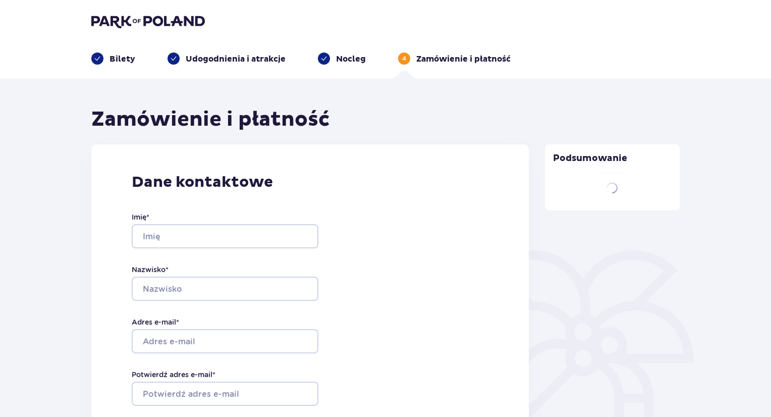
type input "Łukasz"
type input "Lewandowski"
type input "lukasz.lewandowski.94@gmail.com"
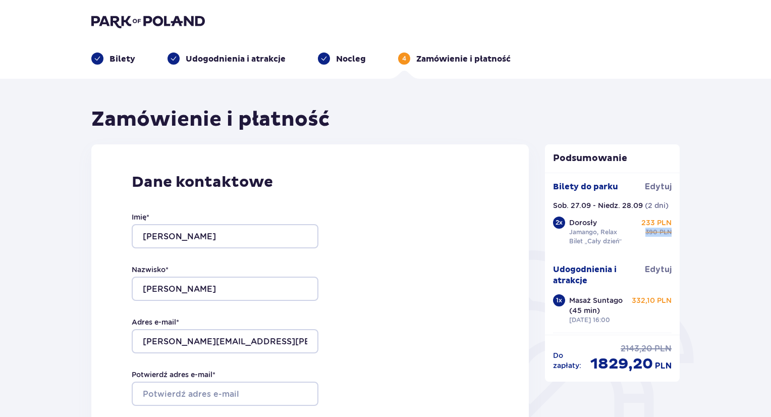
drag, startPoint x: 667, startPoint y: 233, endPoint x: 640, endPoint y: 233, distance: 27.2
click at [640, 233] on div "233 PLN 390 PLN" at bounding box center [655, 226] width 31 height 19
click at [425, 230] on div "Dane kontaktowe Imię * Łukasz Nazwisko * Lewandowski Adres e-mail * lukasz.lewa…" at bounding box center [309, 356] width 437 height 424
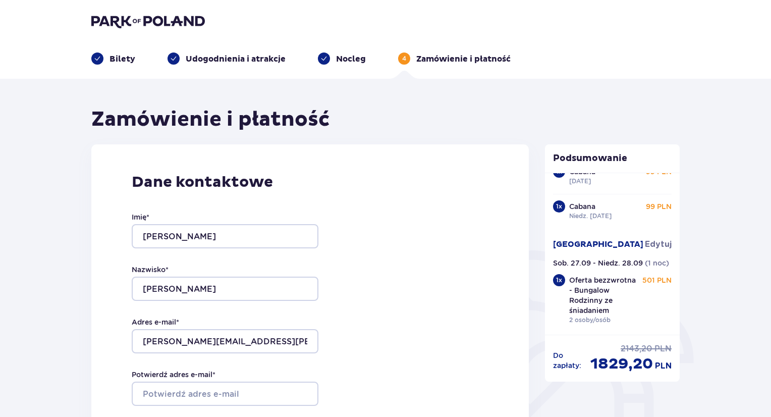
scroll to position [101, 0]
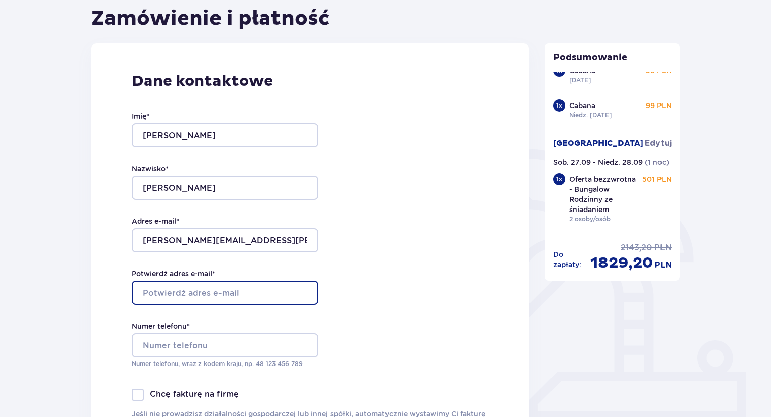
click at [238, 291] on input "Potwierdź adres e-mail *" at bounding box center [225, 292] width 187 height 24
type input "lukasz.lewandowski.94@gmail.com"
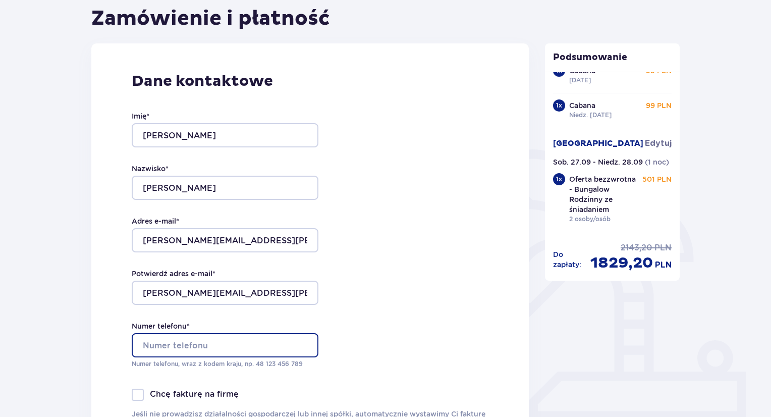
type input "662661979"
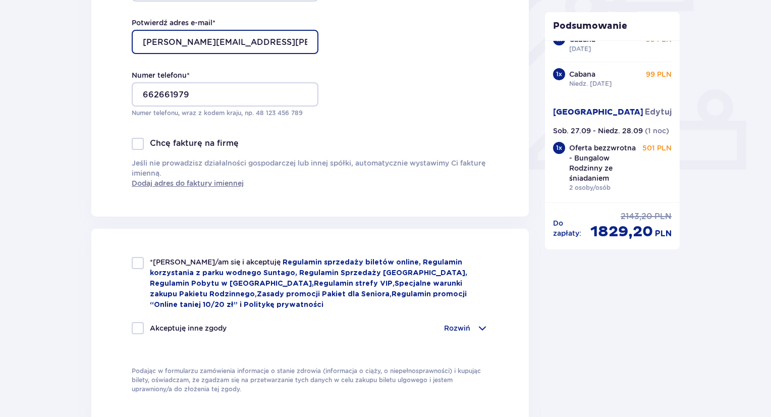
scroll to position [353, 0]
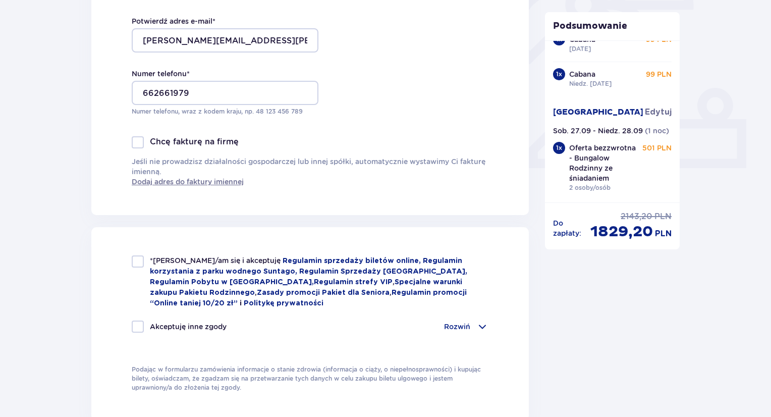
click at [129, 263] on div "*Zapoznałem/am się i akceptuję Regulamin sprzedaży biletów online, Regulamin ko…" at bounding box center [309, 323] width 437 height 193
click at [135, 265] on div at bounding box center [138, 261] width 12 height 12
checkbox input "true"
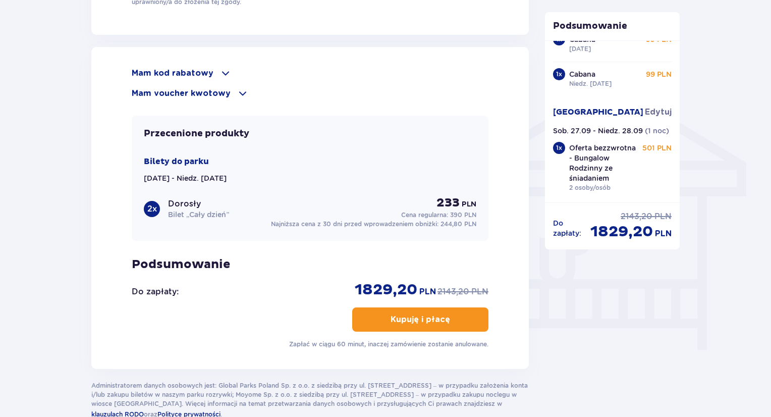
scroll to position [799, 0]
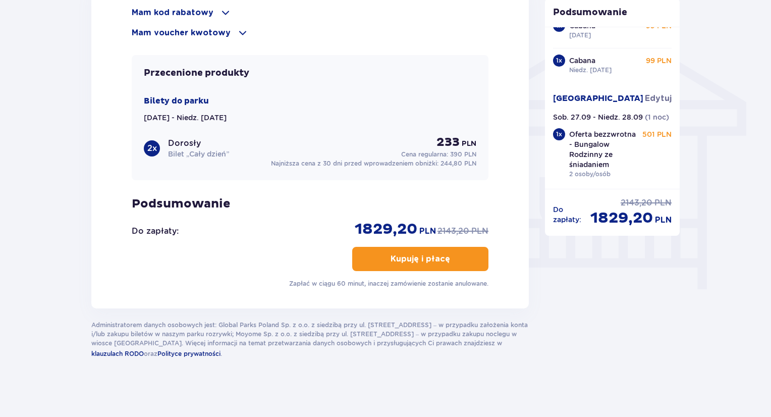
click at [444, 255] on button "Kupuję i płacę" at bounding box center [420, 259] width 136 height 24
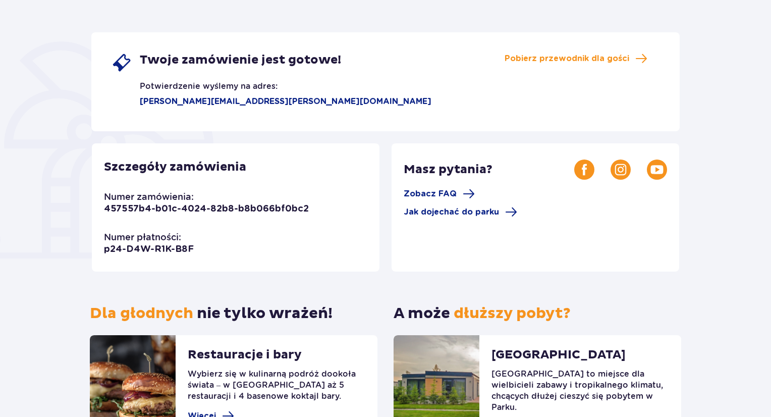
scroll to position [236, 0]
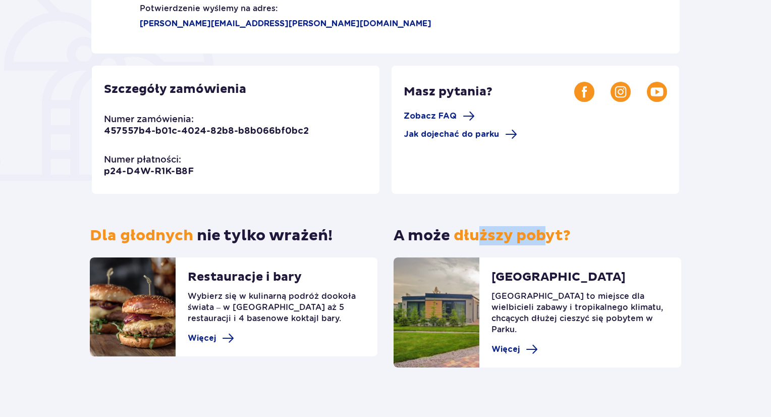
drag, startPoint x: 483, startPoint y: 234, endPoint x: 553, endPoint y: 232, distance: 69.6
click at [551, 233] on span "dłuższy pobyt?" at bounding box center [511, 235] width 117 height 19
click at [553, 232] on span "dłuższy pobyt?" at bounding box center [511, 235] width 117 height 19
click at [212, 339] on span "Więcej" at bounding box center [202, 337] width 28 height 11
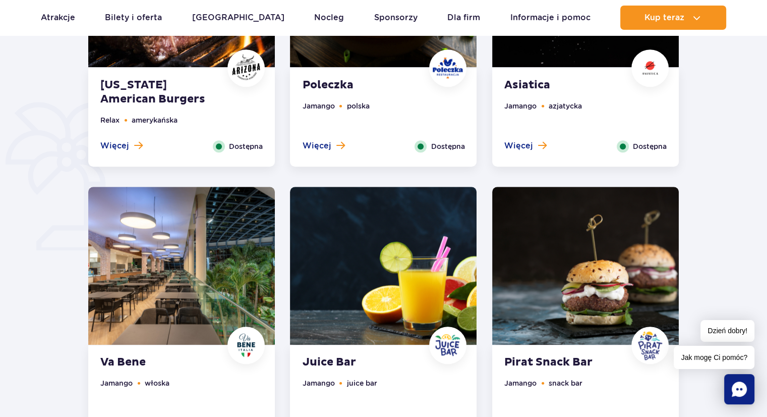
scroll to position [807, 0]
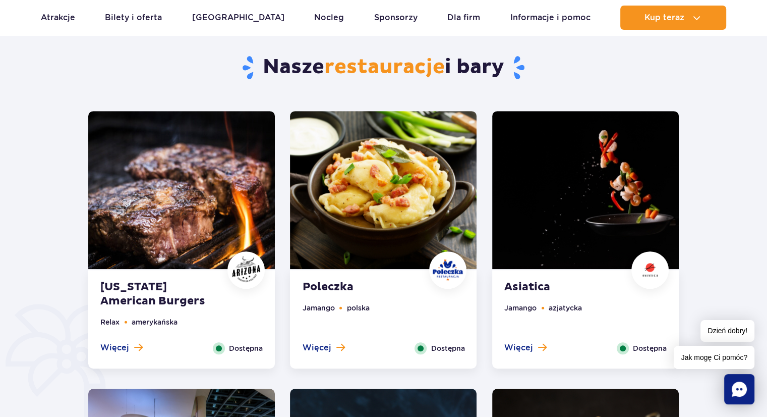
click at [573, 201] on img at bounding box center [585, 190] width 187 height 158
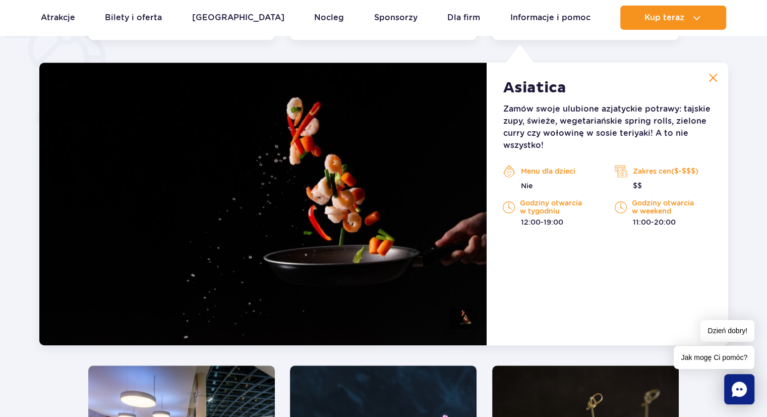
scroll to position [784, 0]
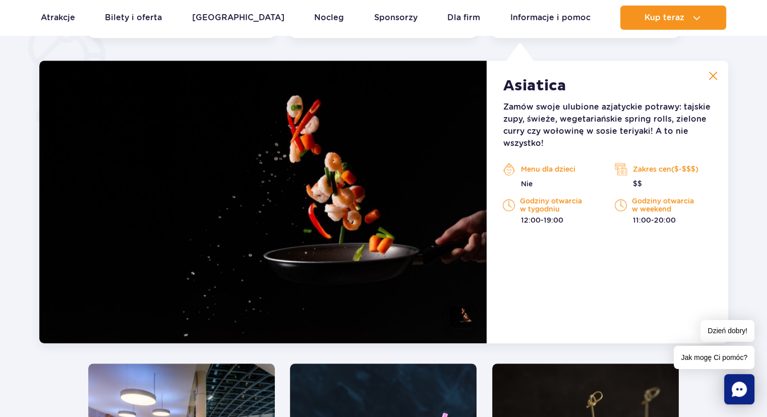
click at [663, 168] on p "Zakres cen($-$$$)" at bounding box center [663, 168] width 97 height 15
click at [650, 200] on p "Godziny otwarcia w weekend" at bounding box center [663, 205] width 97 height 16
click at [557, 200] on p "Godziny otwarcia w tygodniu" at bounding box center [551, 205] width 97 height 16
click at [539, 168] on p "Menu dla dzieci" at bounding box center [551, 168] width 97 height 15
drag, startPoint x: 549, startPoint y: 127, endPoint x: 477, endPoint y: 138, distance: 73.0
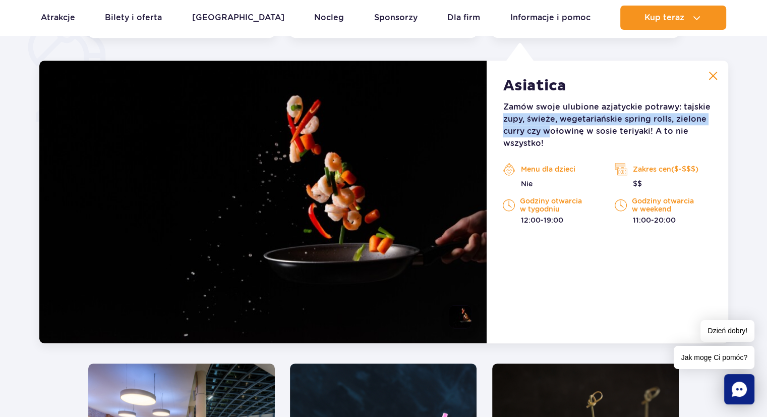
click at [501, 123] on div "Asiatica Zamów swoje ulubione azjatyckie potrawy: tajskie zupy, świeże, wegetar…" at bounding box center [607, 202] width 241 height 282
click at [351, 204] on img at bounding box center [263, 202] width 448 height 282
click at [343, 205] on img at bounding box center [263, 202] width 448 height 282
click at [510, 81] on strong "Asiatica" at bounding box center [534, 86] width 63 height 18
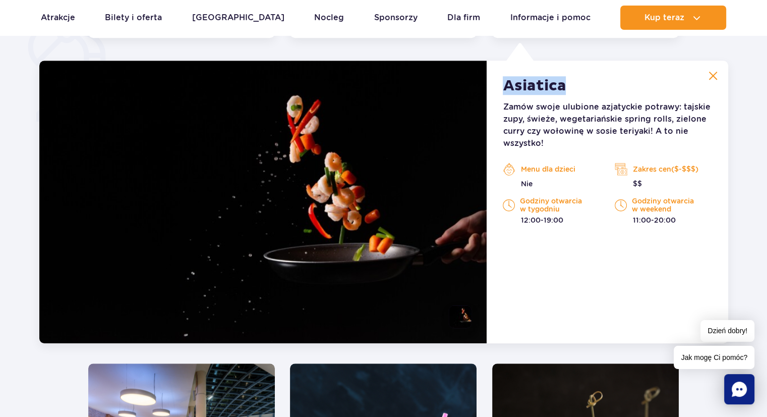
click at [510, 84] on strong "Asiatica" at bounding box center [534, 86] width 63 height 18
click at [306, 111] on img at bounding box center [263, 202] width 448 height 282
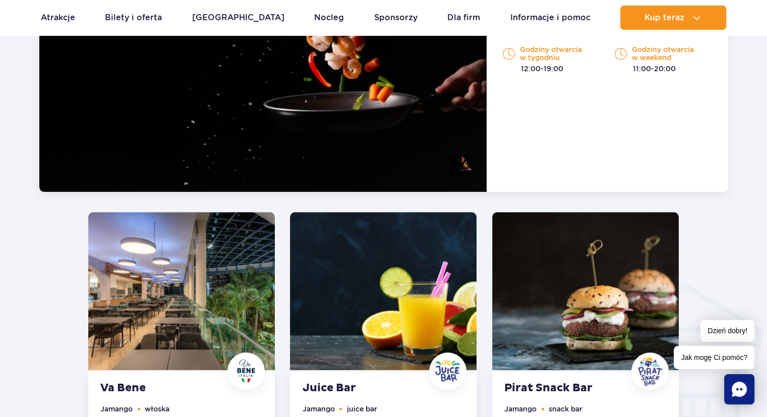
scroll to position [683, 0]
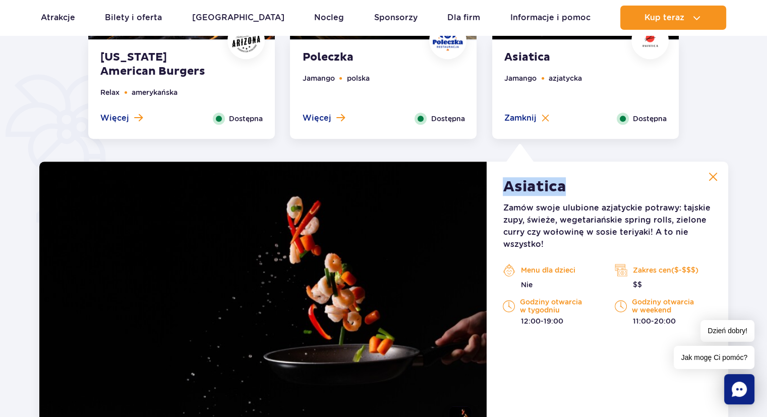
click at [568, 186] on div "Asiatica Zamów swoje ulubione azjatyckie potrawy: tajskie zupy, świeże, wegetar…" at bounding box center [607, 302] width 241 height 282
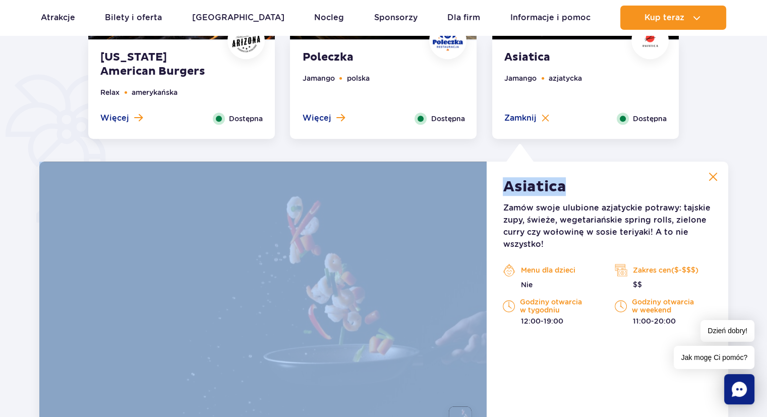
drag, startPoint x: 574, startPoint y: 186, endPoint x: 451, endPoint y: 190, distance: 122.6
click at [451, 190] on article "[PERSON_NAME] [DEMOGRAPHIC_DATA] Zamów swoje ulubione azjatyckie potrawy: tajsk…" at bounding box center [383, 302] width 689 height 282
drag, startPoint x: 451, startPoint y: 190, endPoint x: 439, endPoint y: 191, distance: 12.6
click at [451, 191] on img at bounding box center [263, 302] width 448 height 282
